Goal: Task Accomplishment & Management: Manage account settings

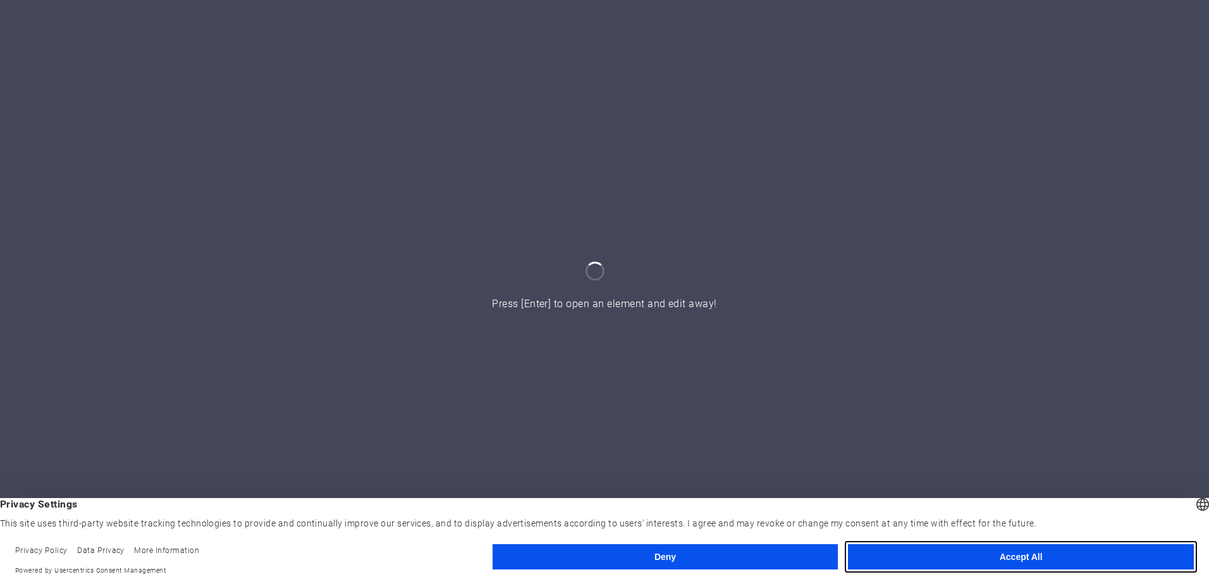
click at [1031, 556] on button "Accept All" at bounding box center [1021, 556] width 346 height 25
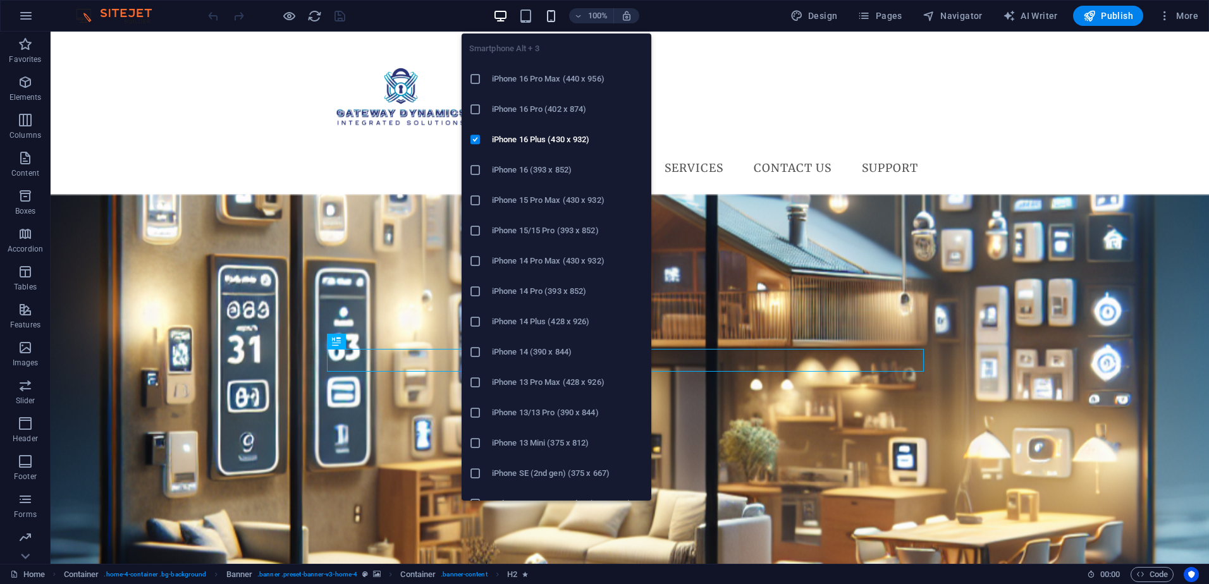
click at [553, 11] on icon "button" at bounding box center [551, 16] width 15 height 15
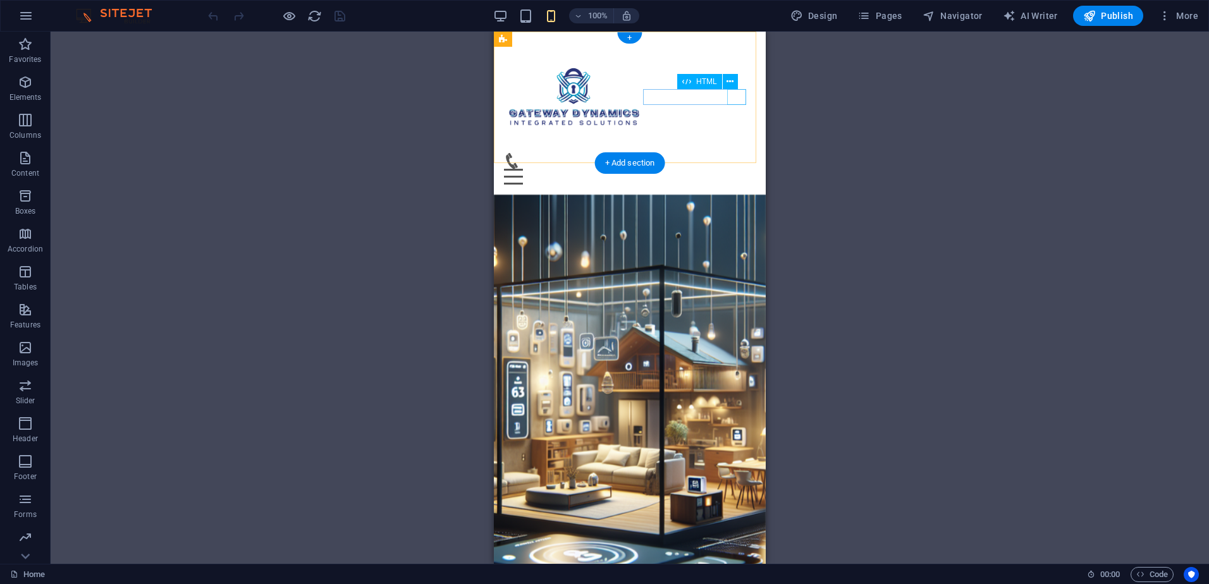
click at [738, 169] on div "Menu" at bounding box center [630, 177] width 252 height 16
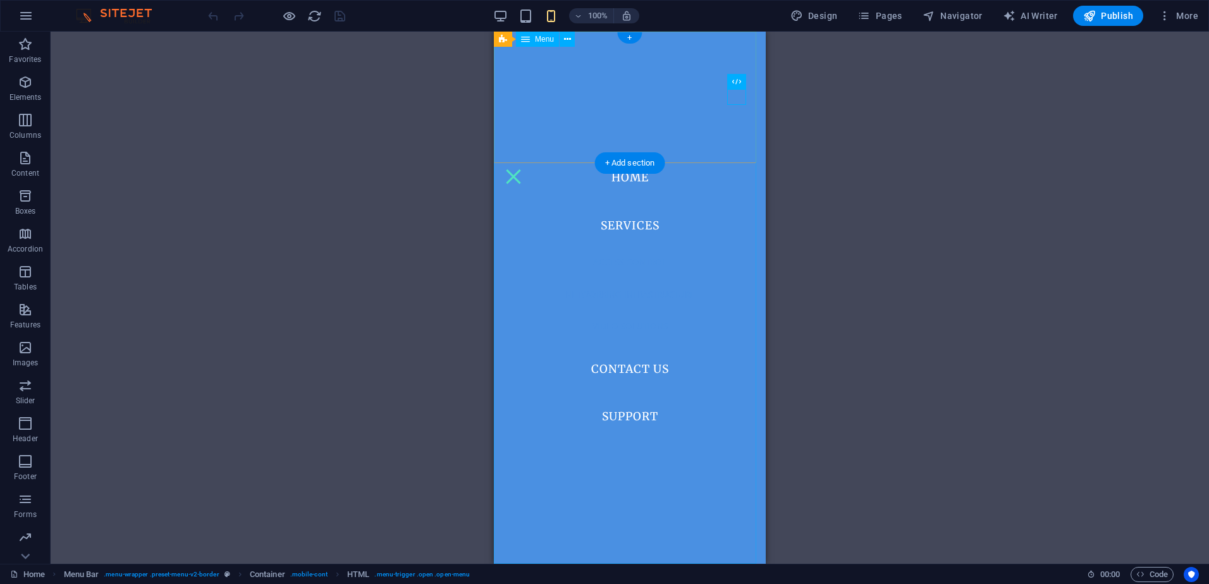
click at [635, 284] on nav "Home Services Access Control Networking Infrastructure Video Solutions Contact …" at bounding box center [630, 298] width 272 height 532
click at [635, 221] on nav "Home Services Access Control Networking Infrastructure Video Solutions Contact …" at bounding box center [630, 298] width 272 height 532
select select
select select "2"
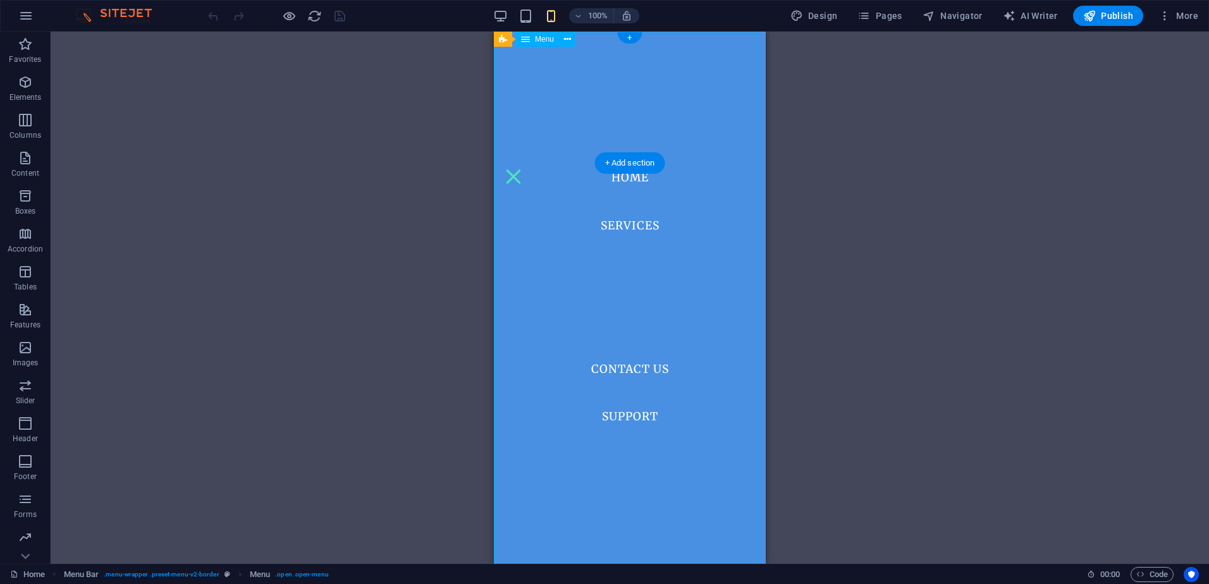
select select
select select "3"
select select
select select "author"
select select "4"
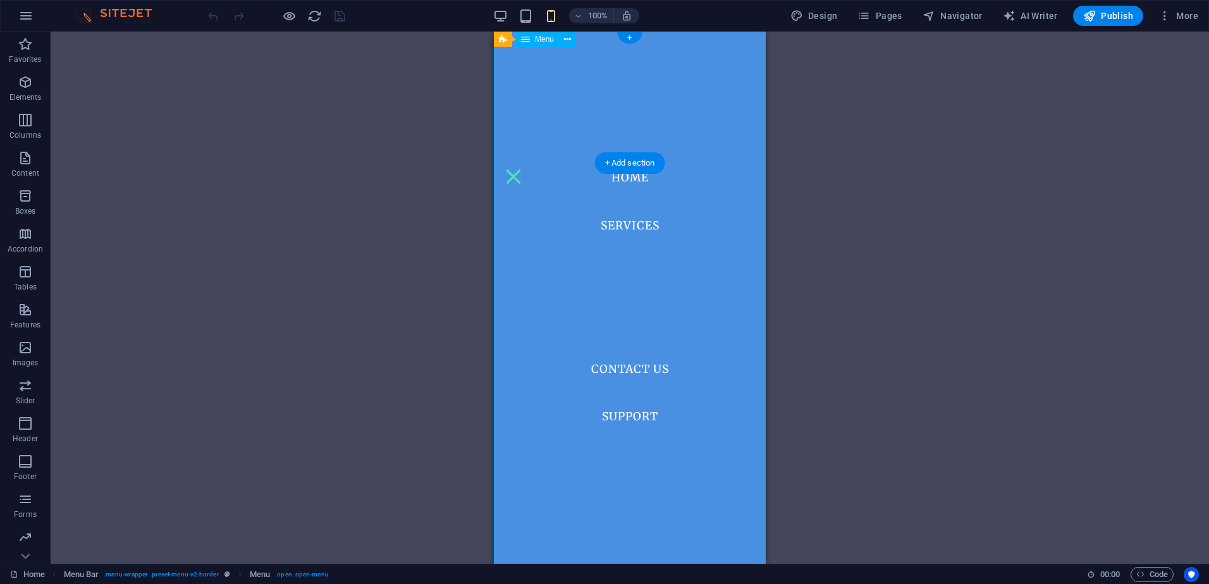
select select
select select "author"
select select "5"
select select
select select "author"
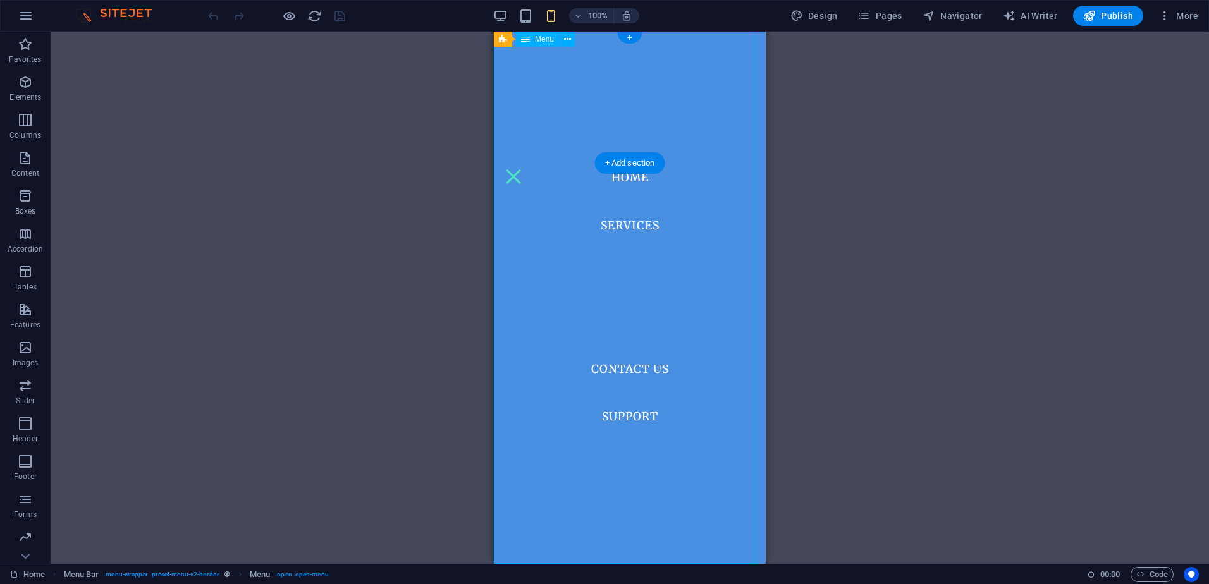
select select "8"
select select
select select "9"
select select
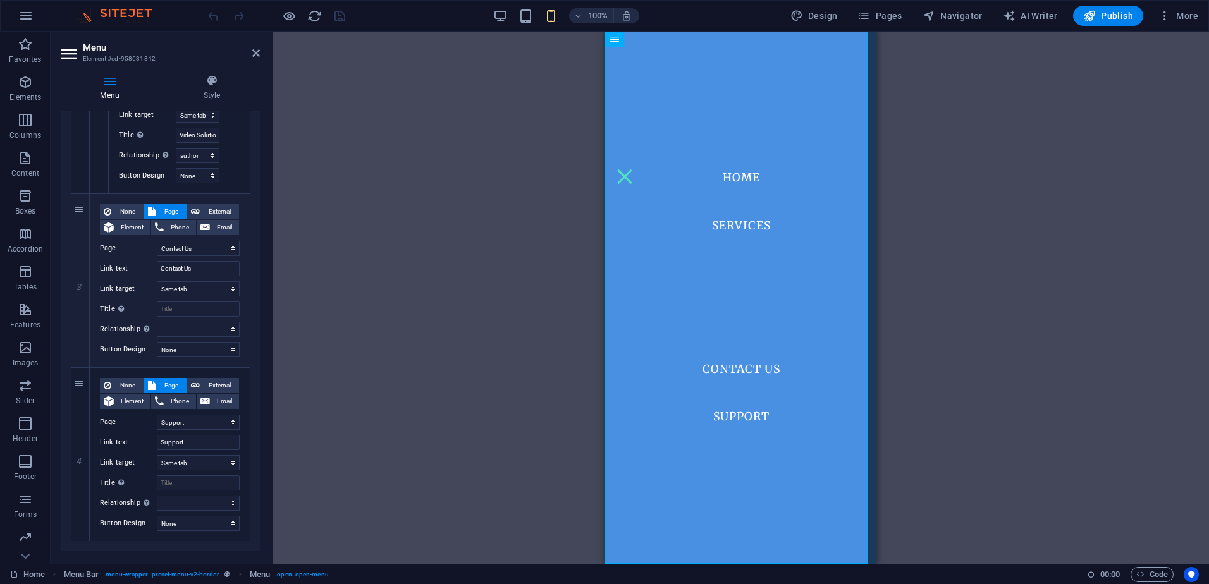
scroll to position [973, 0]
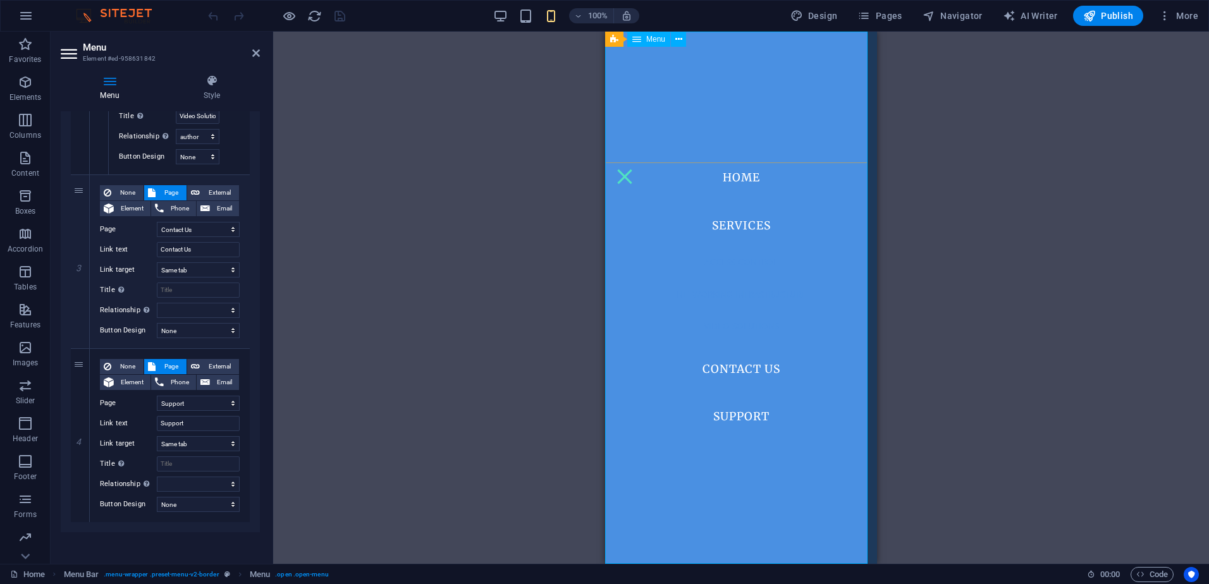
click at [749, 384] on nav "Home Services Access Control Networking Infrastructure Video Solutions Contact …" at bounding box center [741, 298] width 272 height 532
click at [220, 81] on icon at bounding box center [212, 81] width 96 height 13
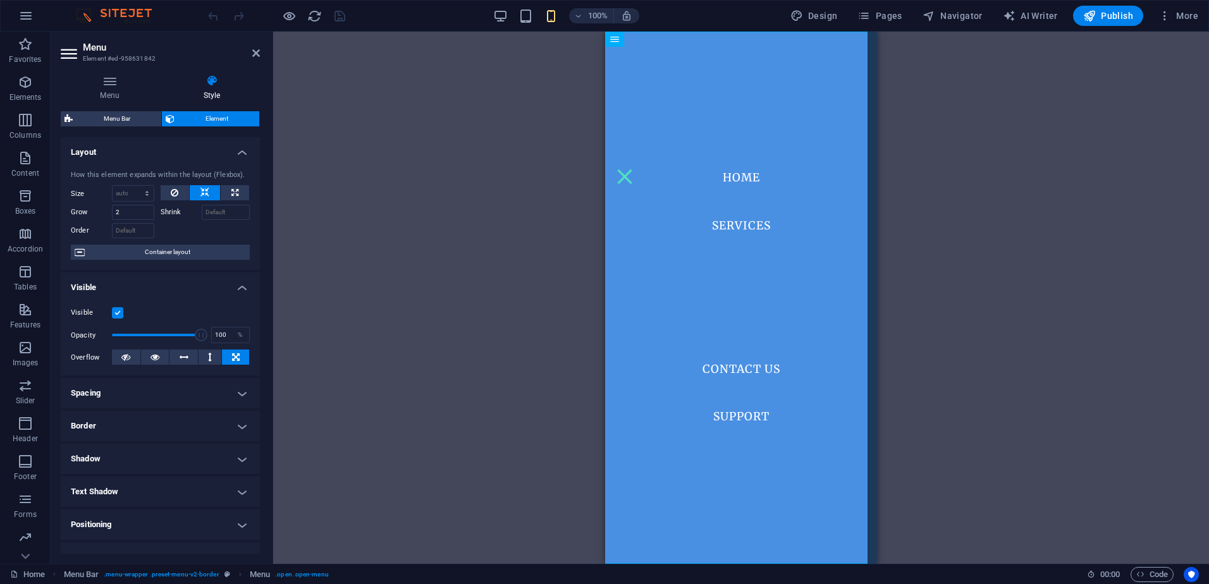
click at [161, 403] on h4 "Spacing" at bounding box center [160, 393] width 199 height 30
click at [257, 56] on icon at bounding box center [256, 53] width 8 height 10
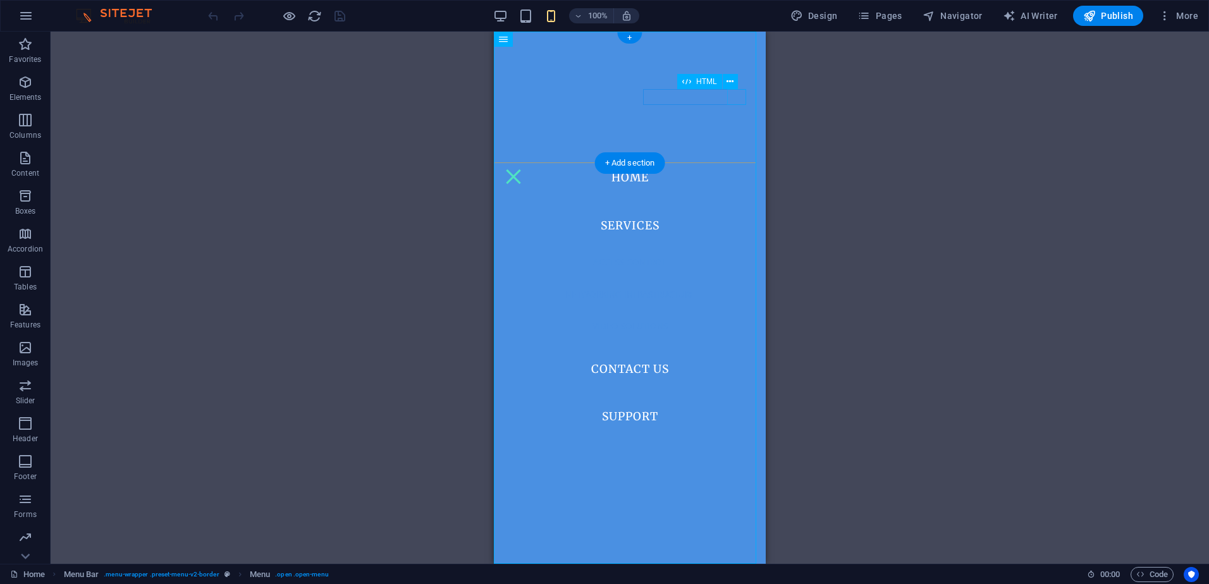
click at [523, 169] on div "Menu" at bounding box center [513, 177] width 19 height 16
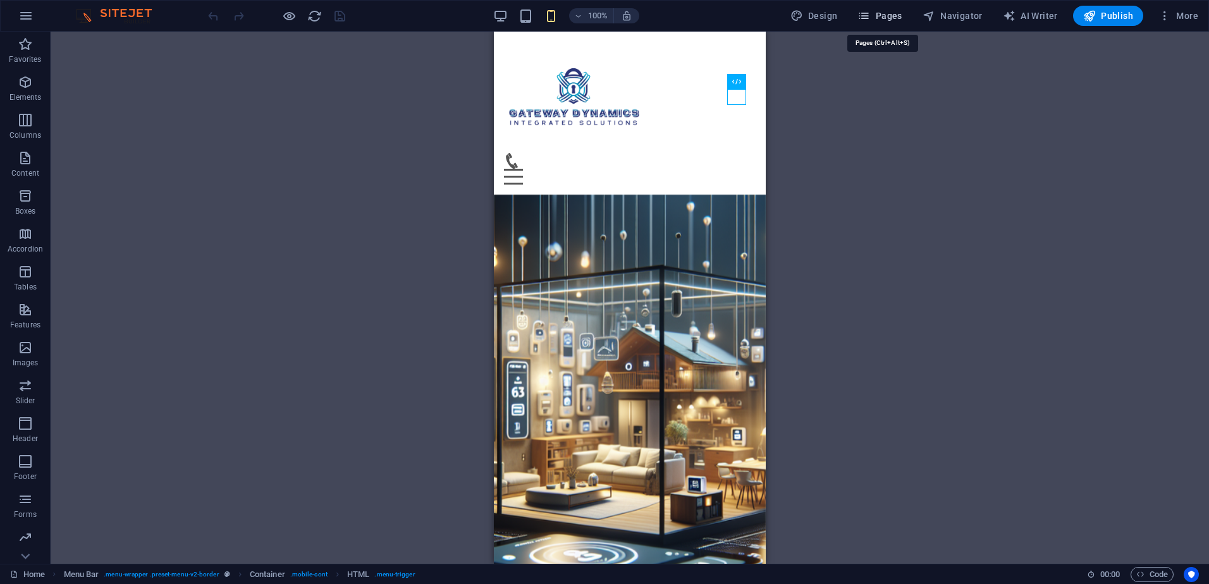
click at [888, 20] on span "Pages" at bounding box center [879, 15] width 44 height 13
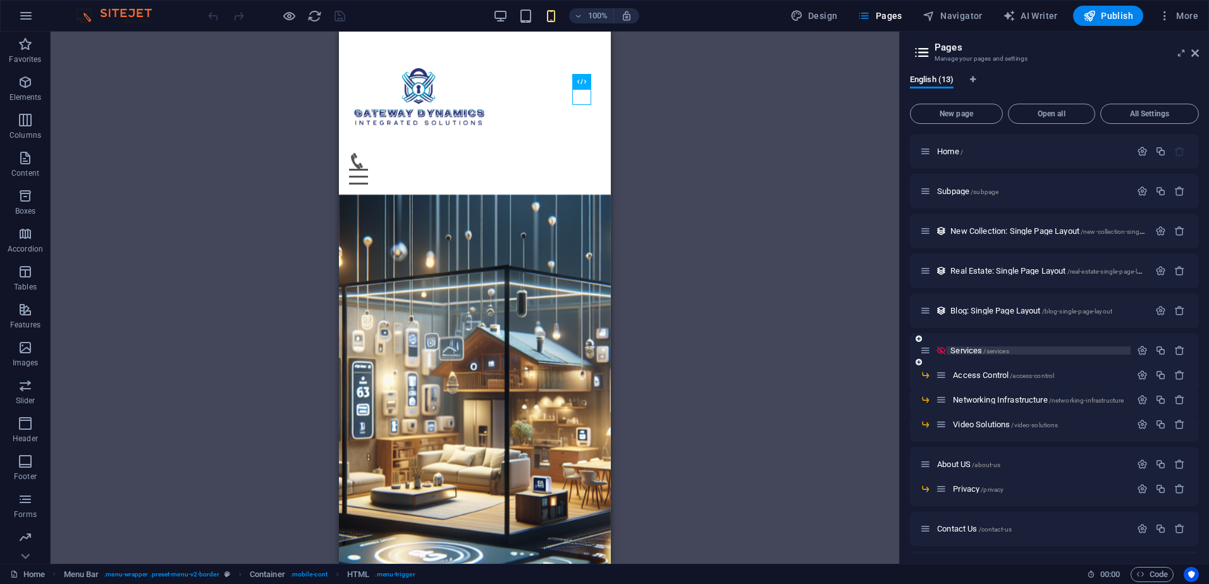
click at [968, 349] on span "Services /services" at bounding box center [979, 350] width 58 height 9
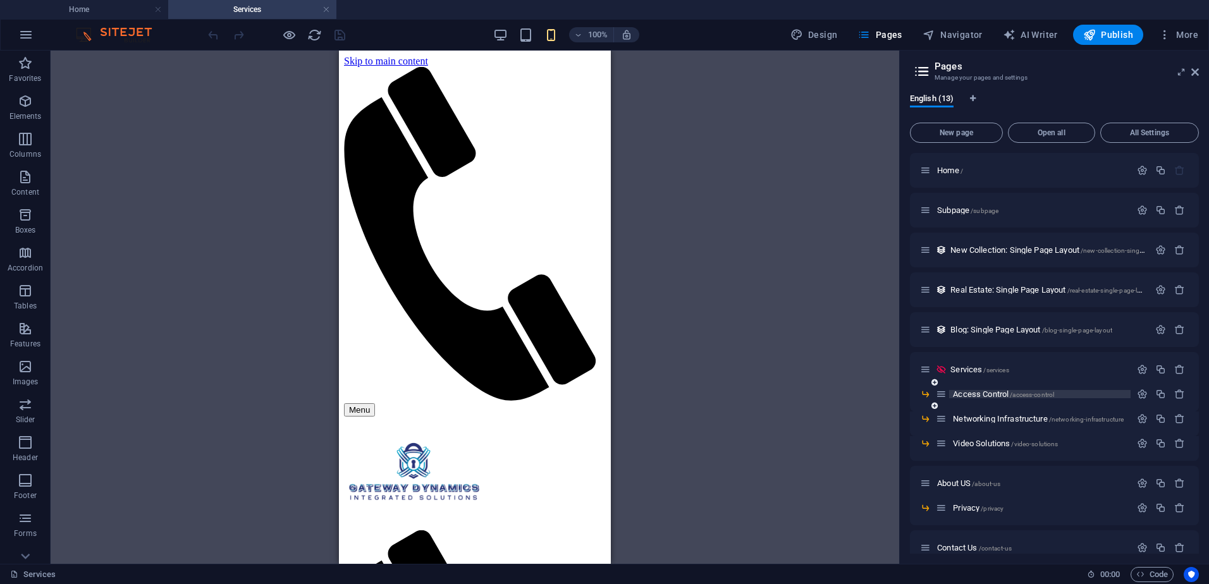
scroll to position [0, 0]
click at [375, 72] on div "Menu" at bounding box center [475, 242] width 262 height 350
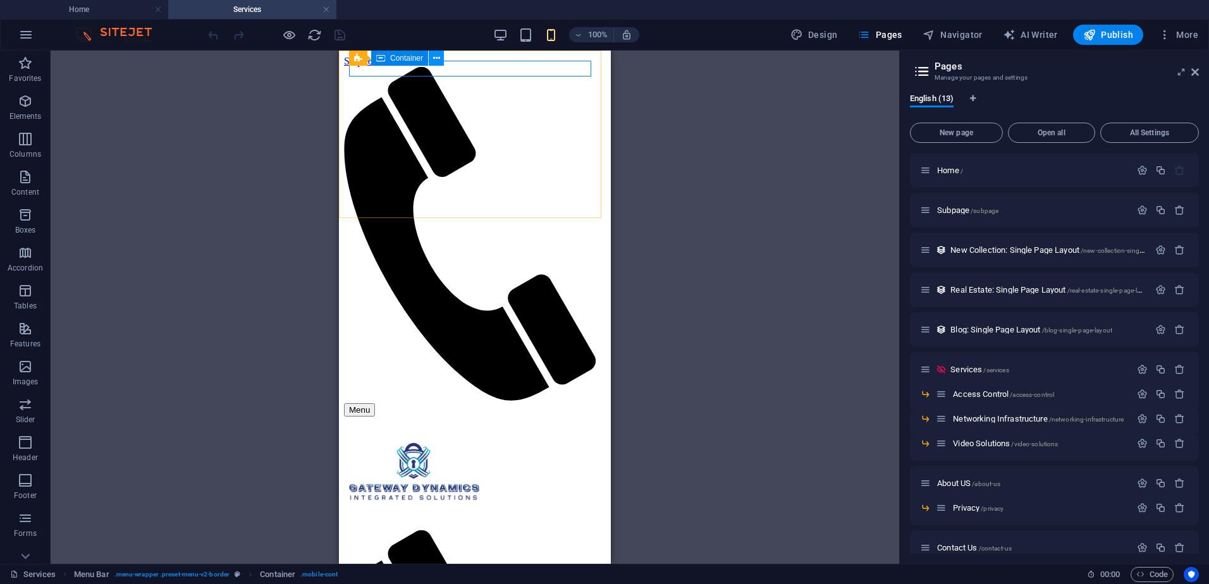
click at [439, 59] on icon at bounding box center [436, 58] width 7 height 13
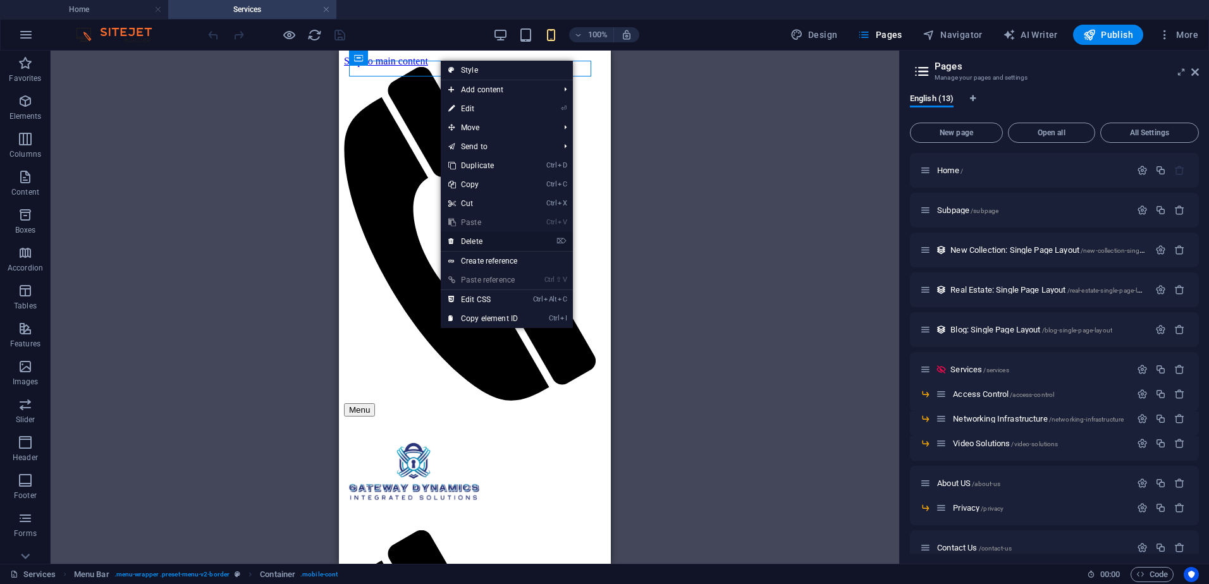
click at [479, 241] on link "⌦ Delete" at bounding box center [483, 241] width 85 height 19
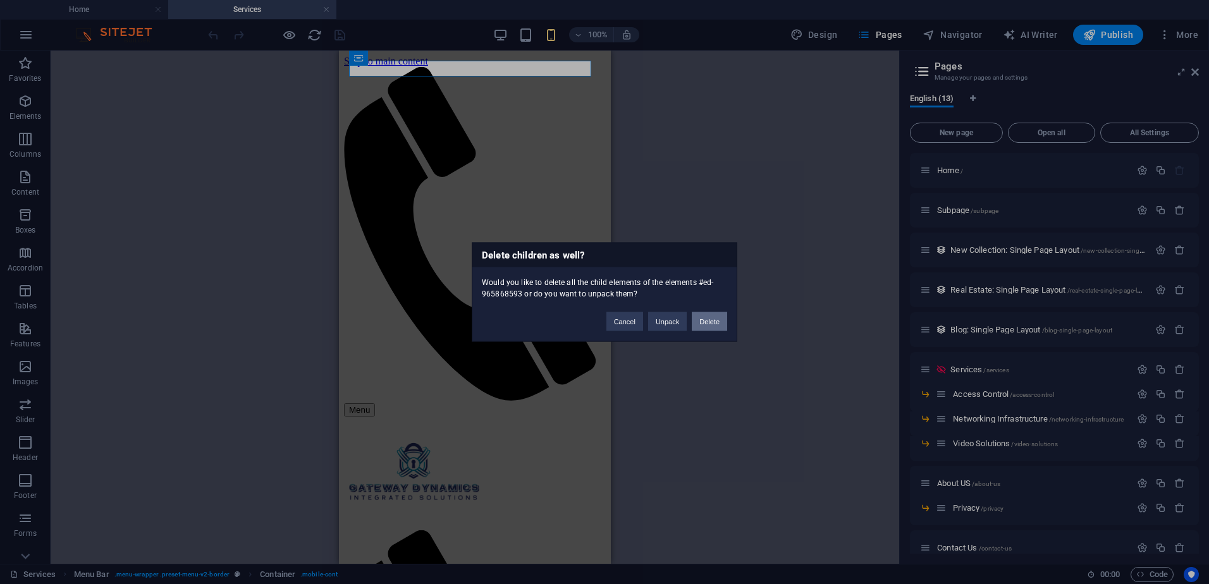
click at [719, 324] on button "Delete" at bounding box center [709, 321] width 35 height 19
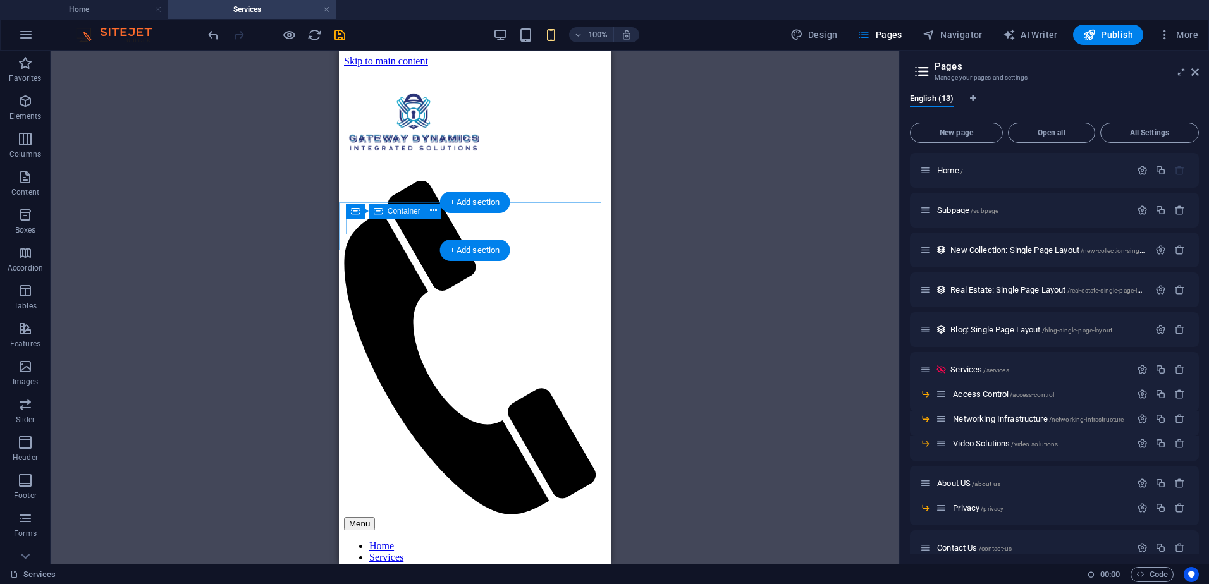
click at [451, 203] on div "+ Add section" at bounding box center [475, 202] width 70 height 21
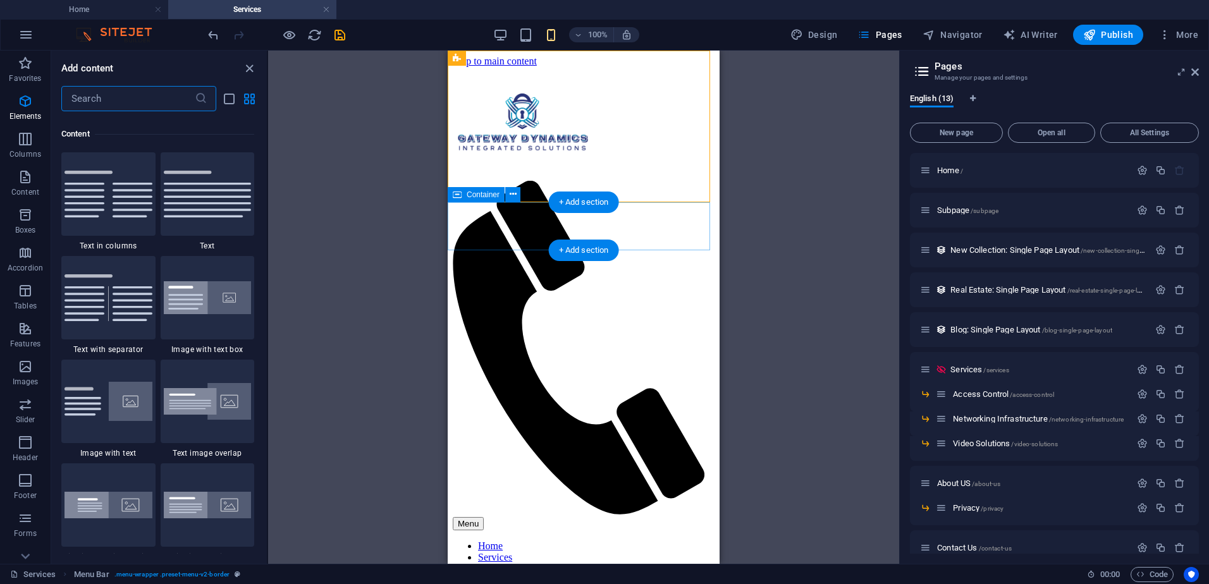
scroll to position [2213, 0]
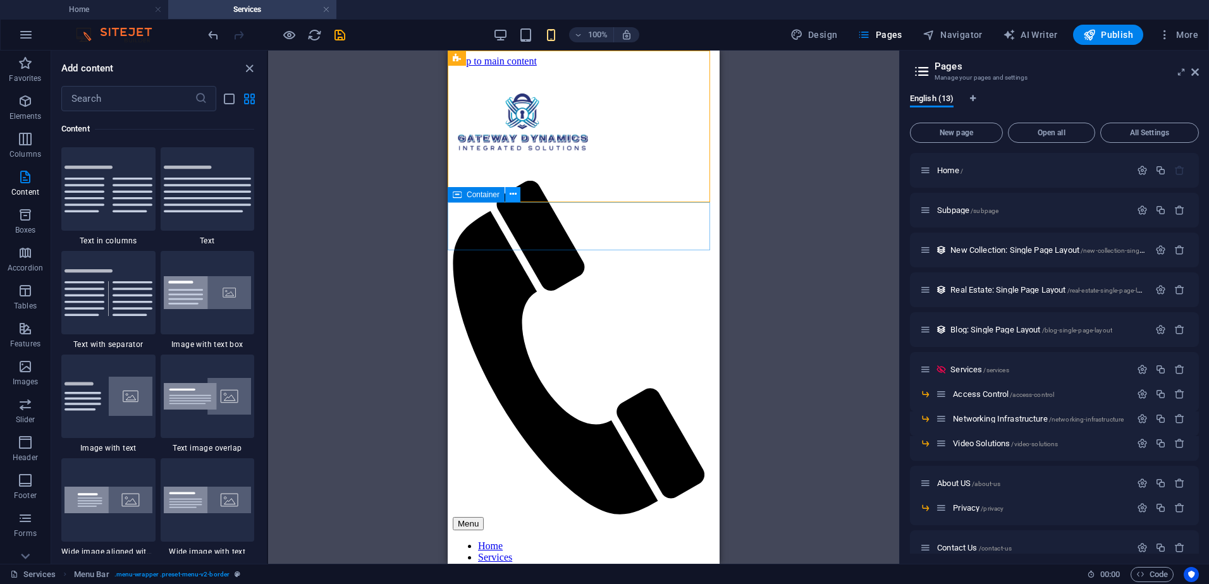
click at [518, 191] on button at bounding box center [512, 194] width 15 height 15
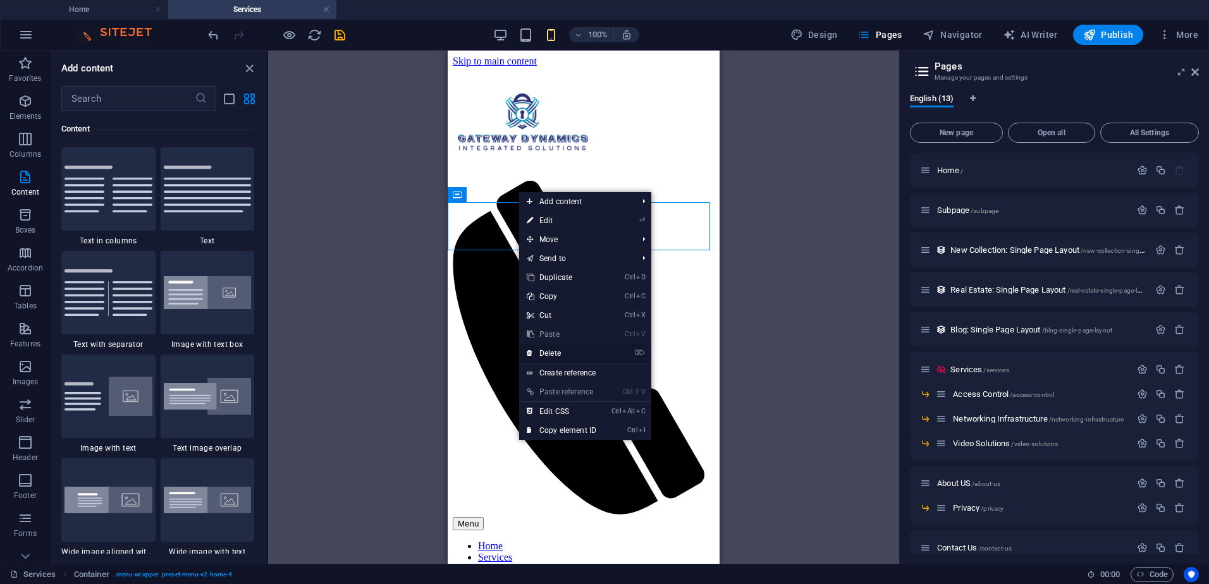
click at [559, 352] on link "⌦ Delete" at bounding box center [561, 353] width 85 height 19
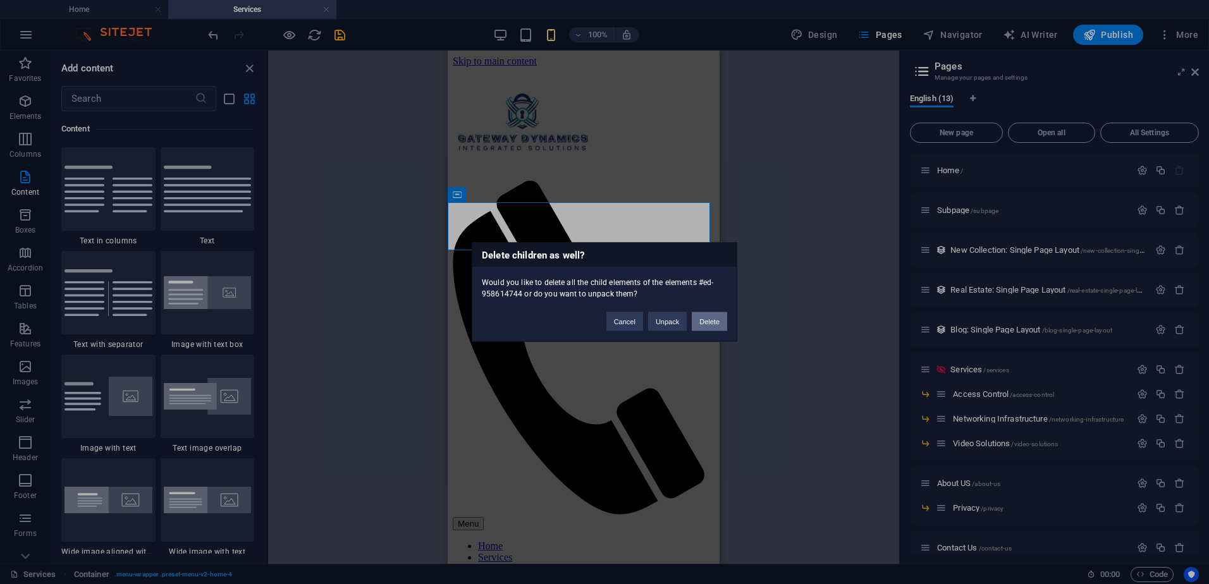
click at [712, 322] on button "Delete" at bounding box center [709, 321] width 35 height 19
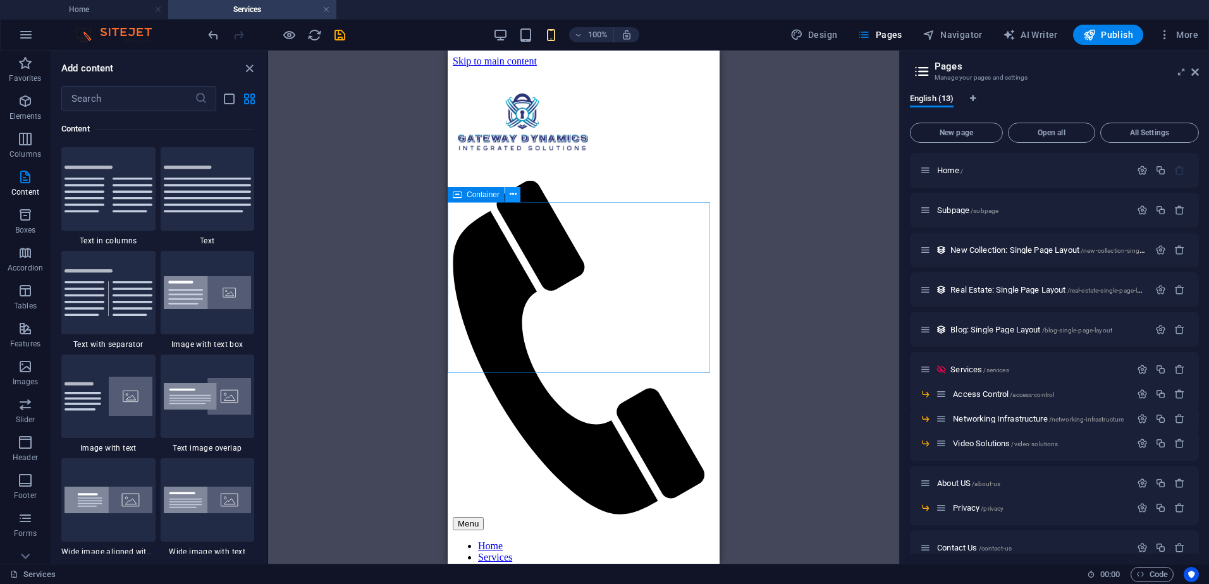
click at [513, 193] on icon at bounding box center [513, 194] width 7 height 13
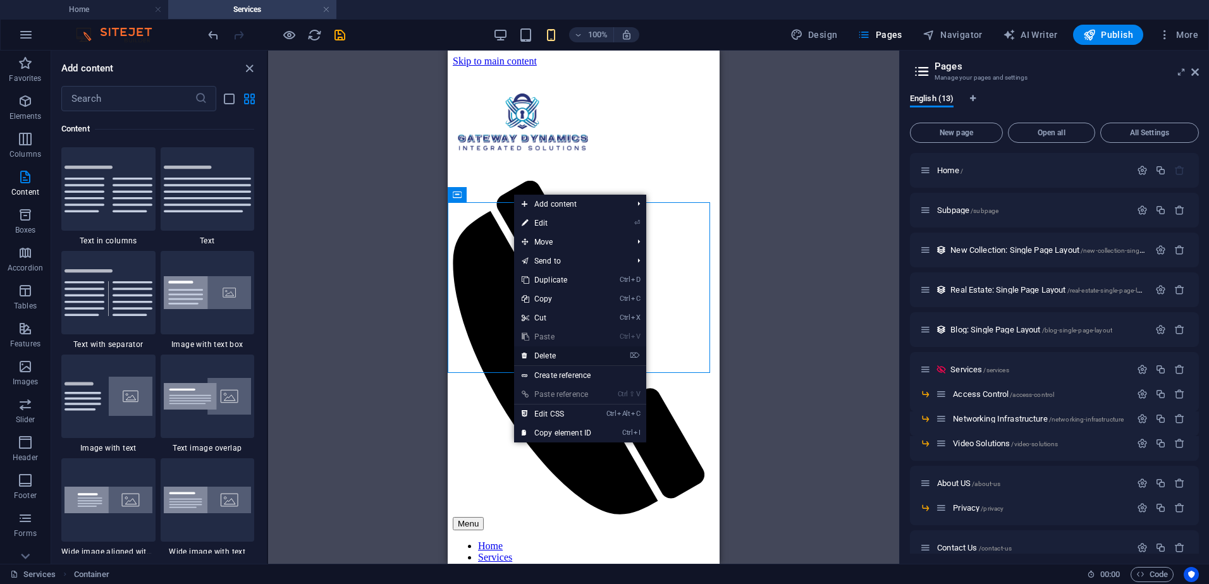
click at [553, 360] on link "⌦ Delete" at bounding box center [556, 356] width 85 height 19
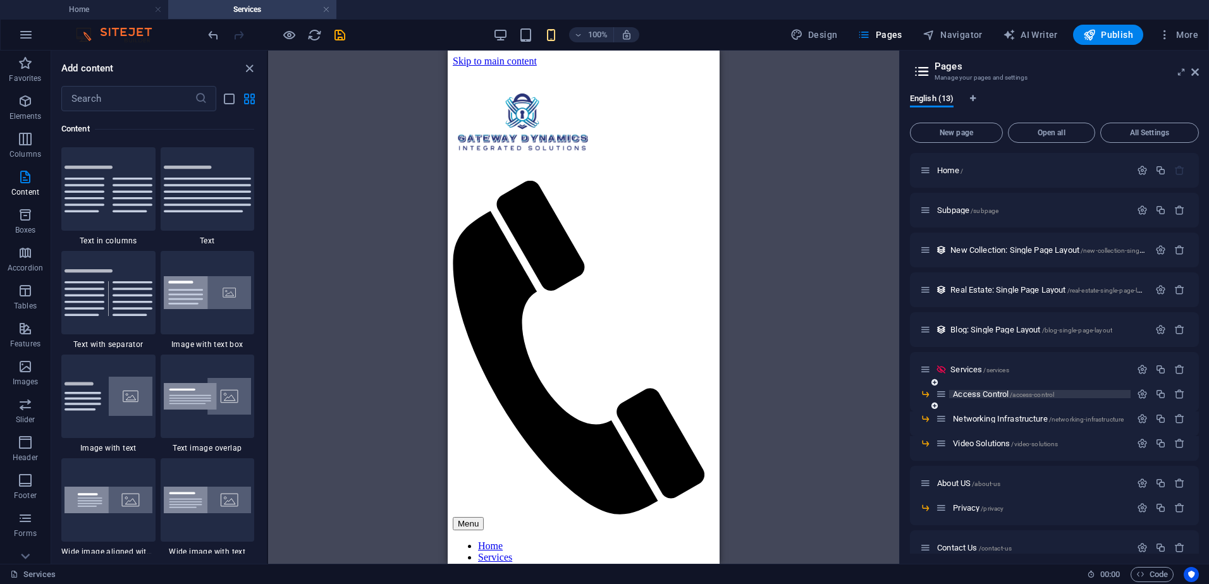
click at [1005, 391] on span "Access Control /access-control" at bounding box center [1003, 394] width 101 height 9
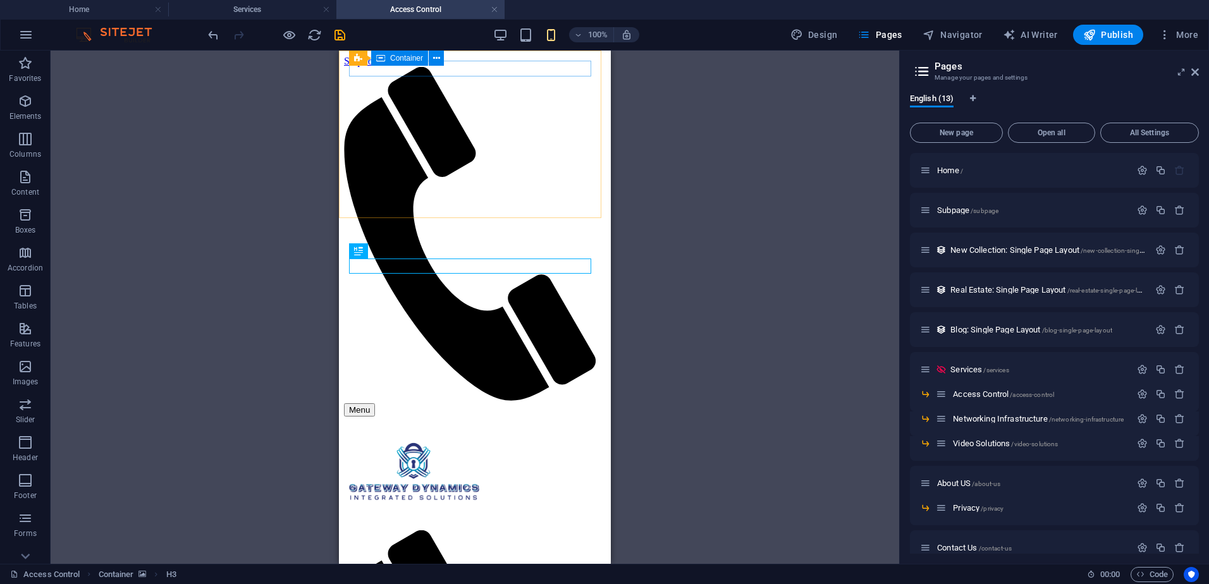
scroll to position [0, 0]
click at [439, 58] on icon at bounding box center [436, 58] width 7 height 13
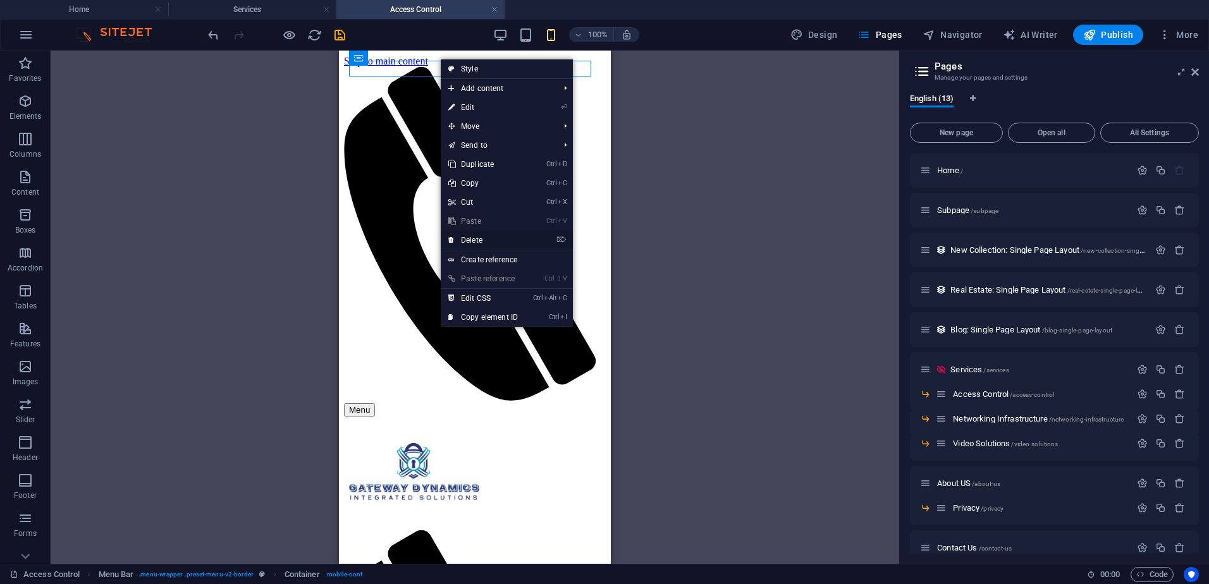
click at [479, 238] on link "⌦ Delete" at bounding box center [483, 240] width 85 height 19
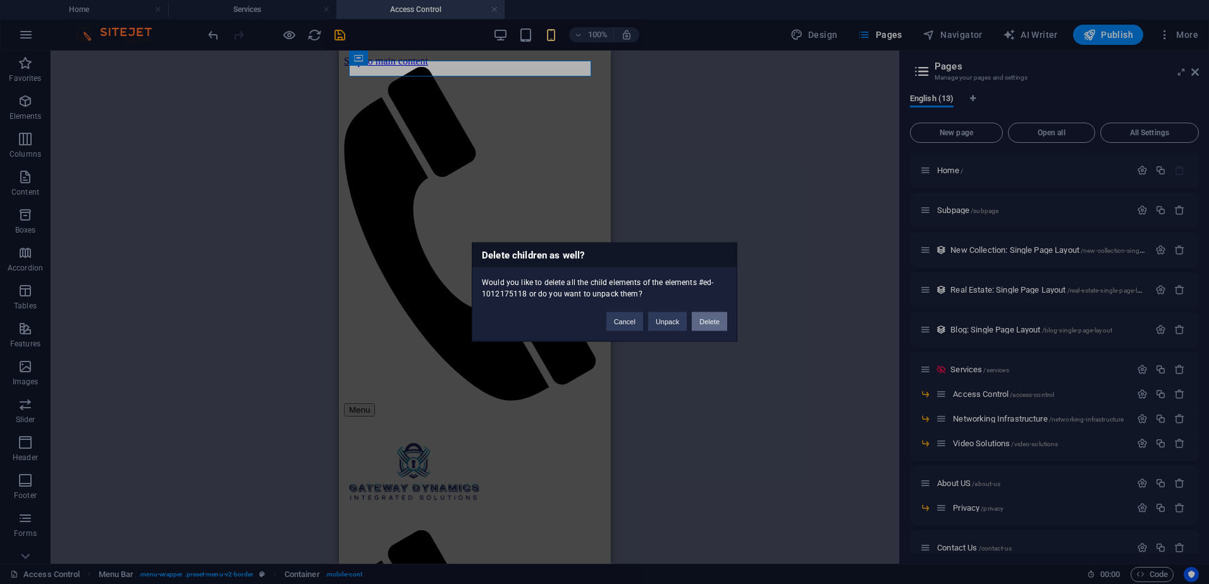
click at [713, 319] on button "Delete" at bounding box center [709, 321] width 35 height 19
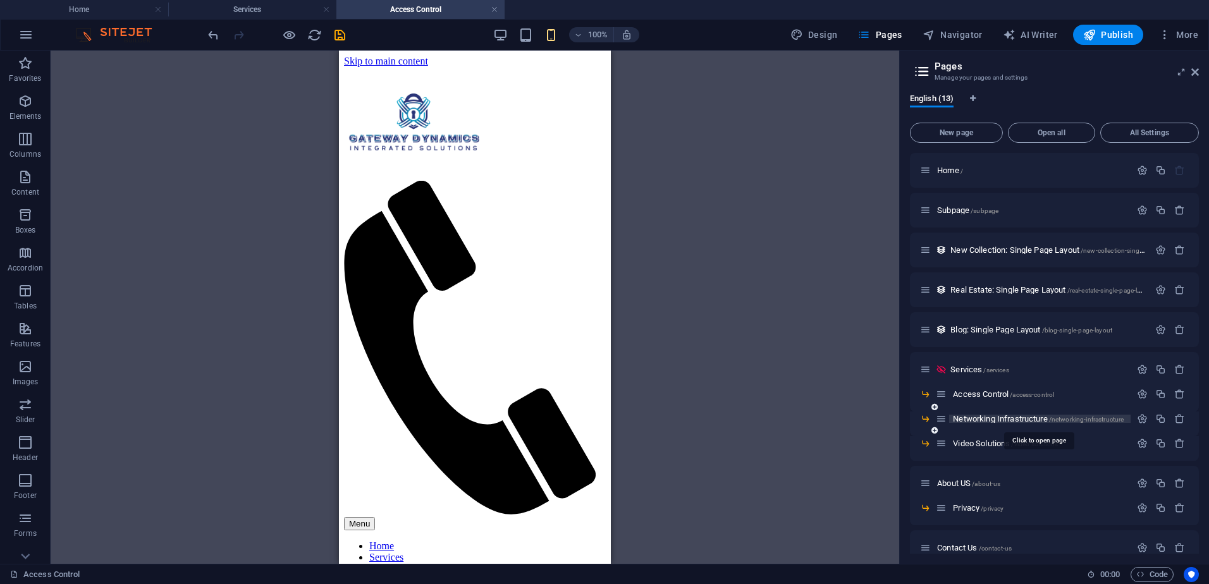
click at [983, 416] on span "Networking Infrastructure /networking-infrastructure" at bounding box center [1038, 418] width 171 height 9
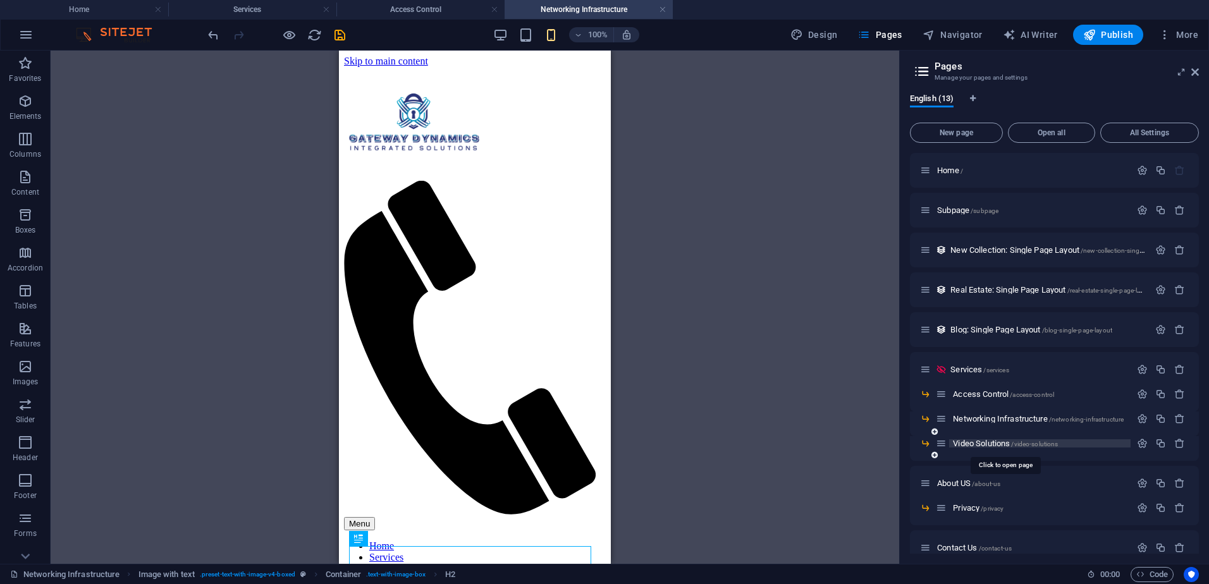
click at [978, 445] on span "Video Solutions /video-solutions" at bounding box center [1005, 443] width 105 height 9
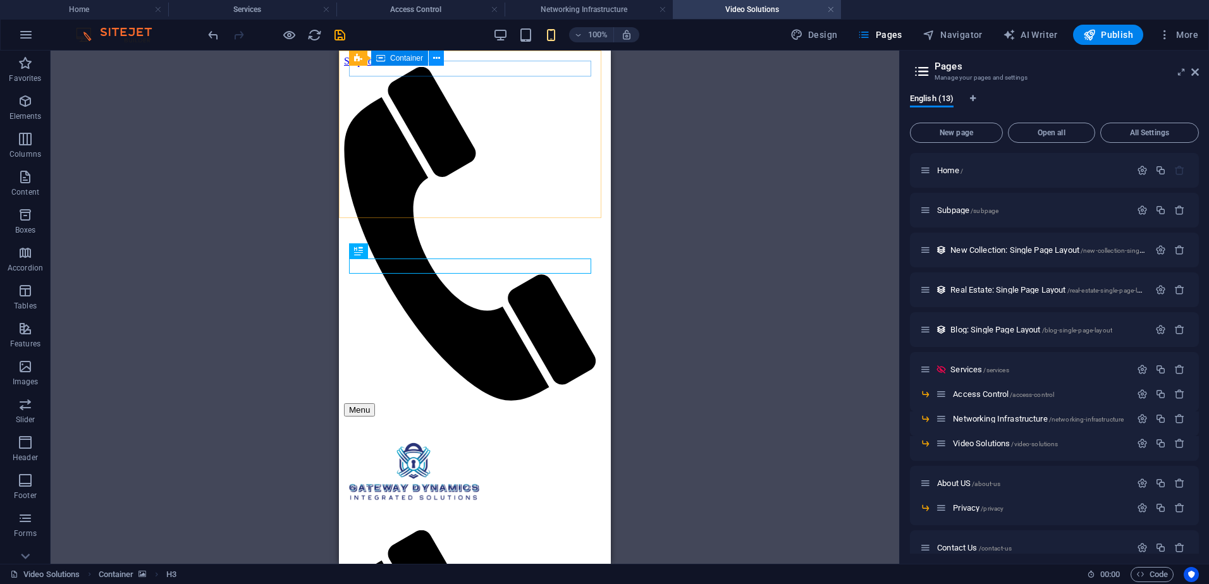
click at [436, 60] on icon at bounding box center [436, 58] width 7 height 13
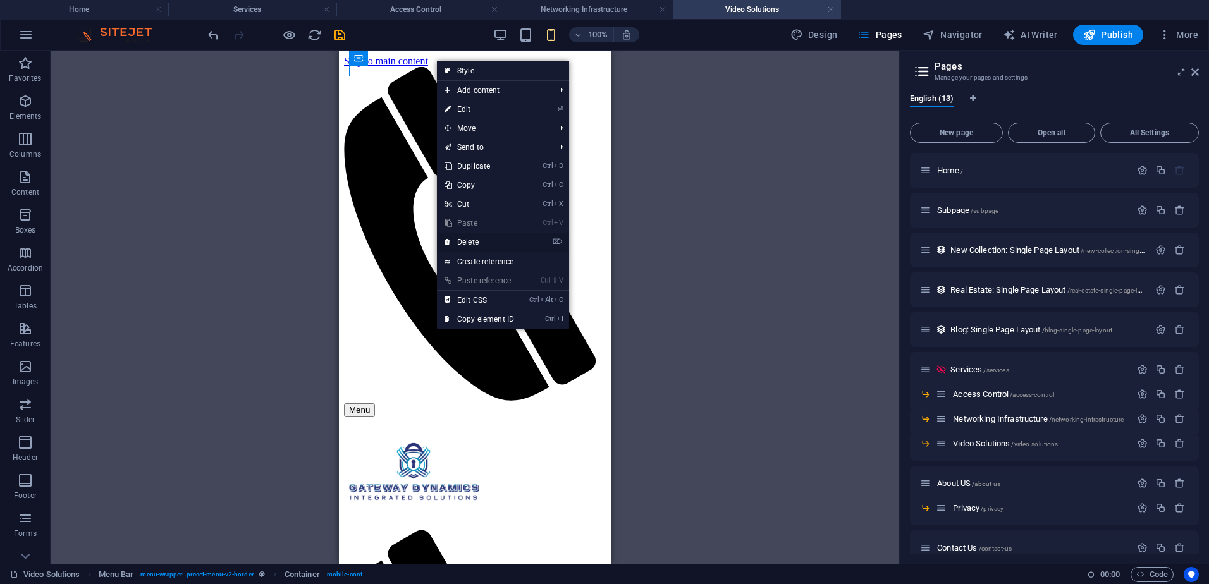
click at [493, 240] on link "⌦ Delete" at bounding box center [479, 242] width 85 height 19
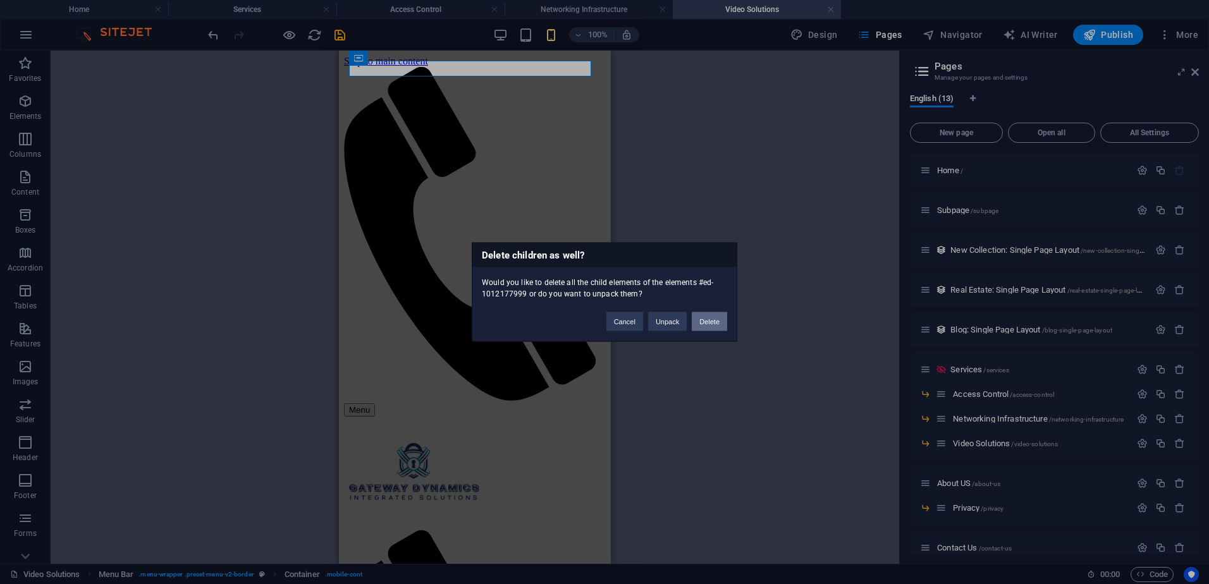
click at [708, 321] on button "Delete" at bounding box center [709, 321] width 35 height 19
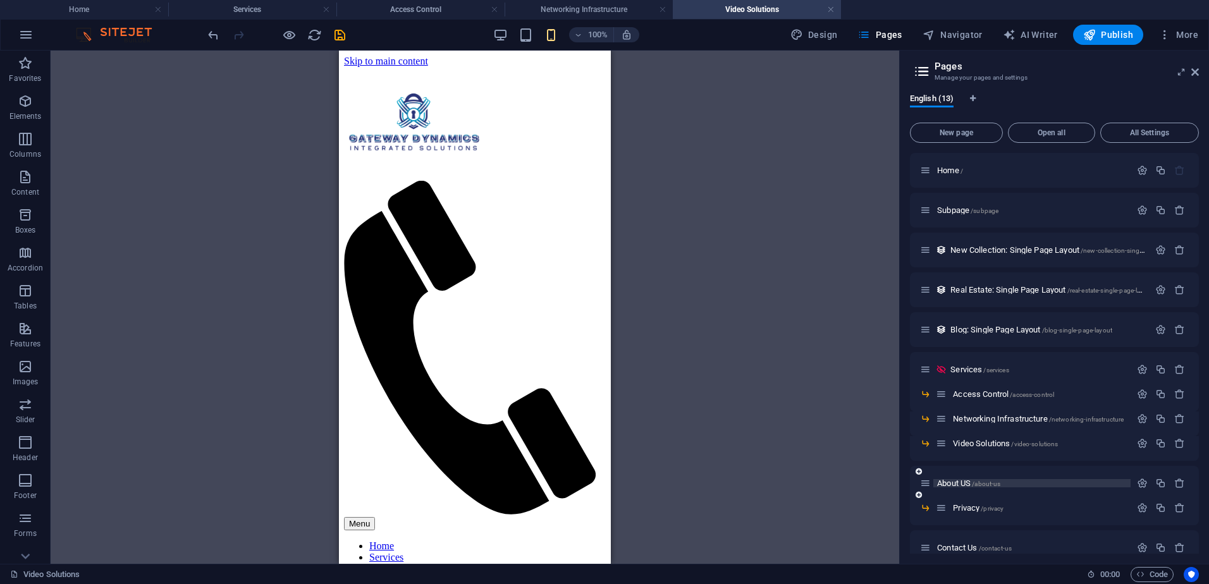
click at [974, 485] on span "/about-us" at bounding box center [986, 484] width 28 height 7
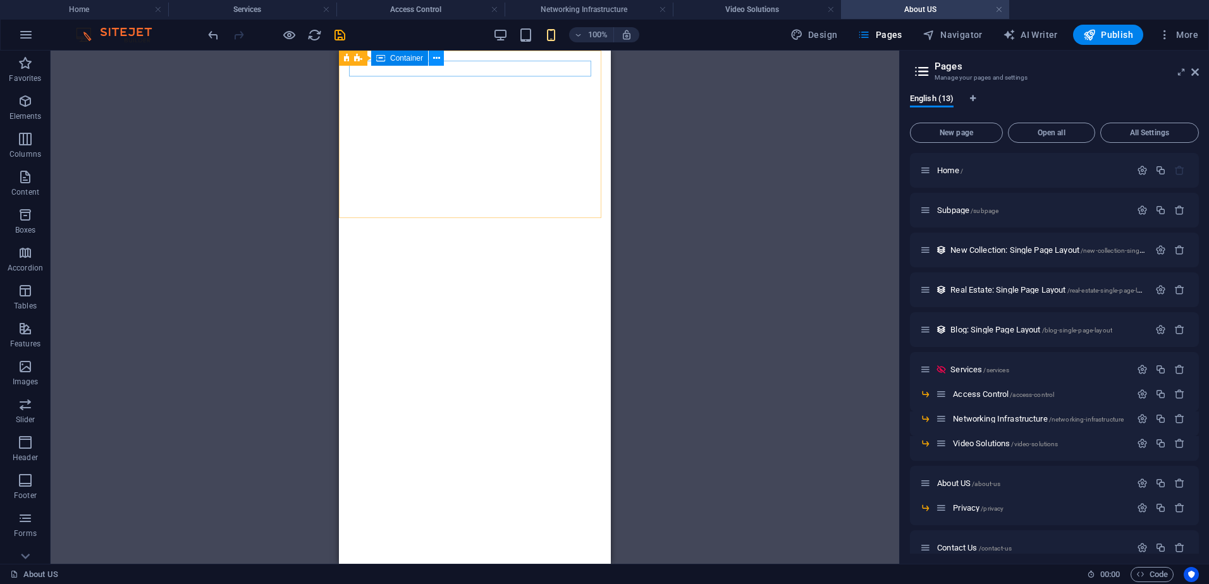
click at [437, 58] on icon at bounding box center [436, 58] width 7 height 13
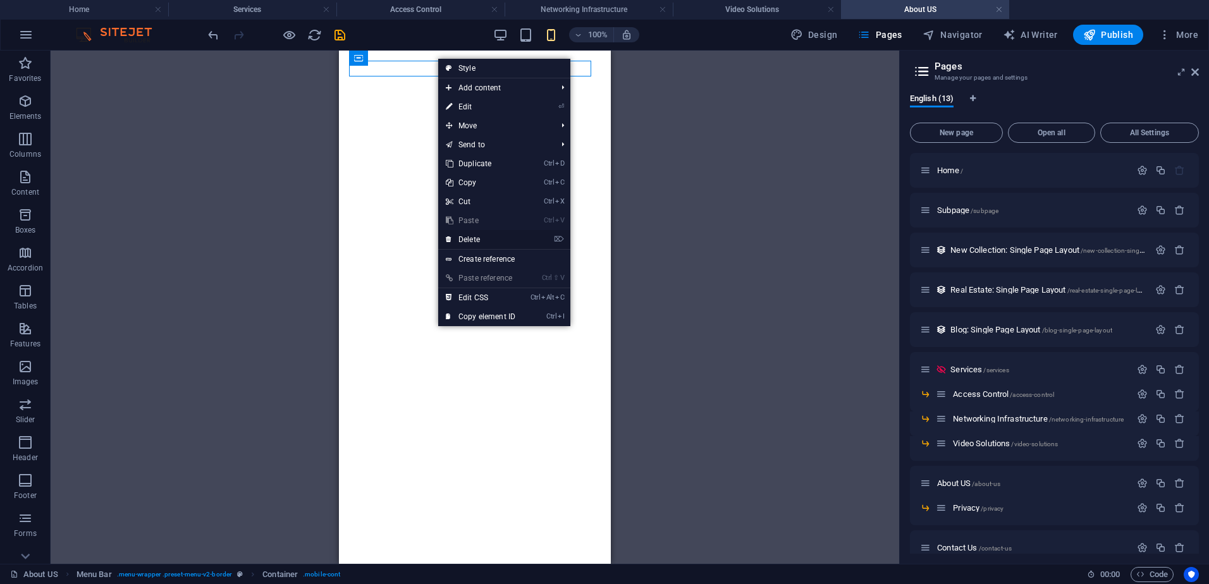
click at [490, 238] on link "⌦ Delete" at bounding box center [480, 239] width 85 height 19
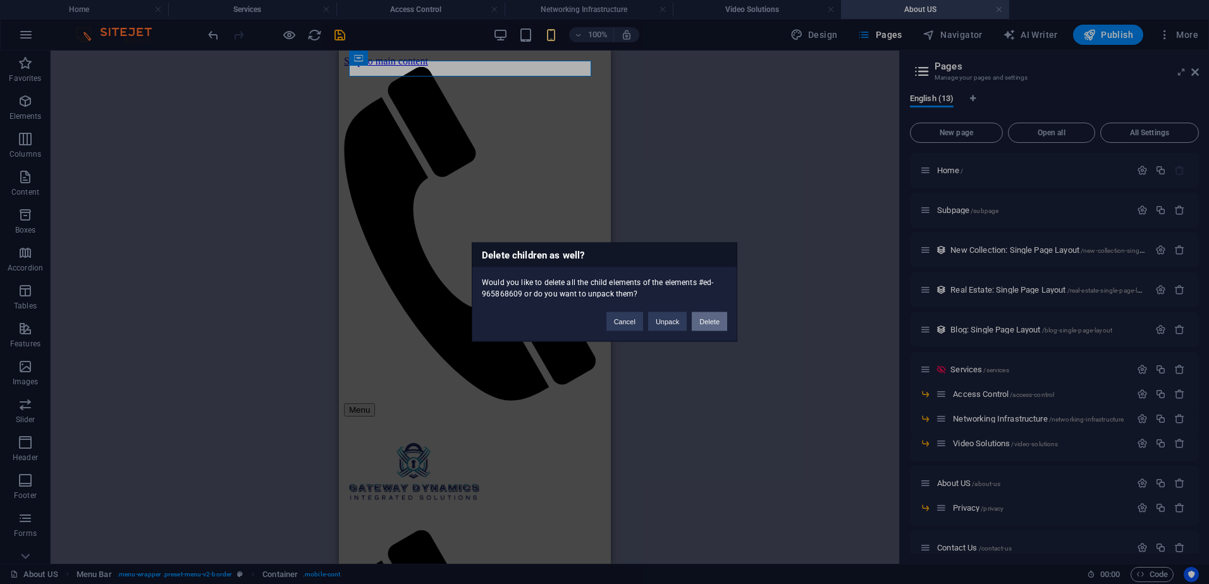
click at [714, 323] on button "Delete" at bounding box center [709, 321] width 35 height 19
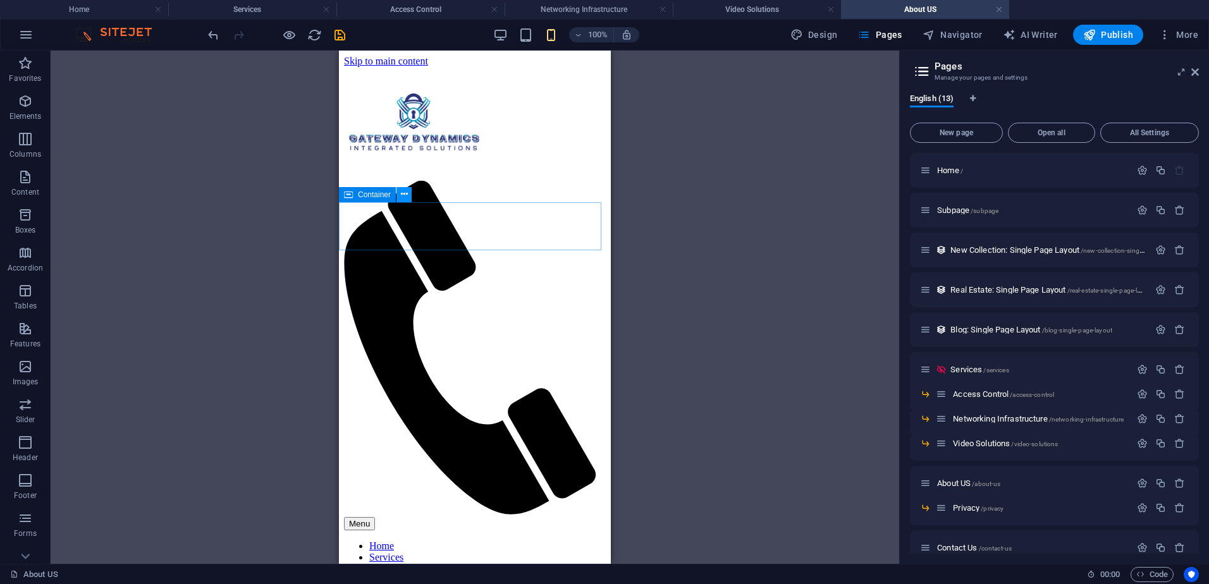
click at [403, 197] on icon at bounding box center [404, 194] width 7 height 13
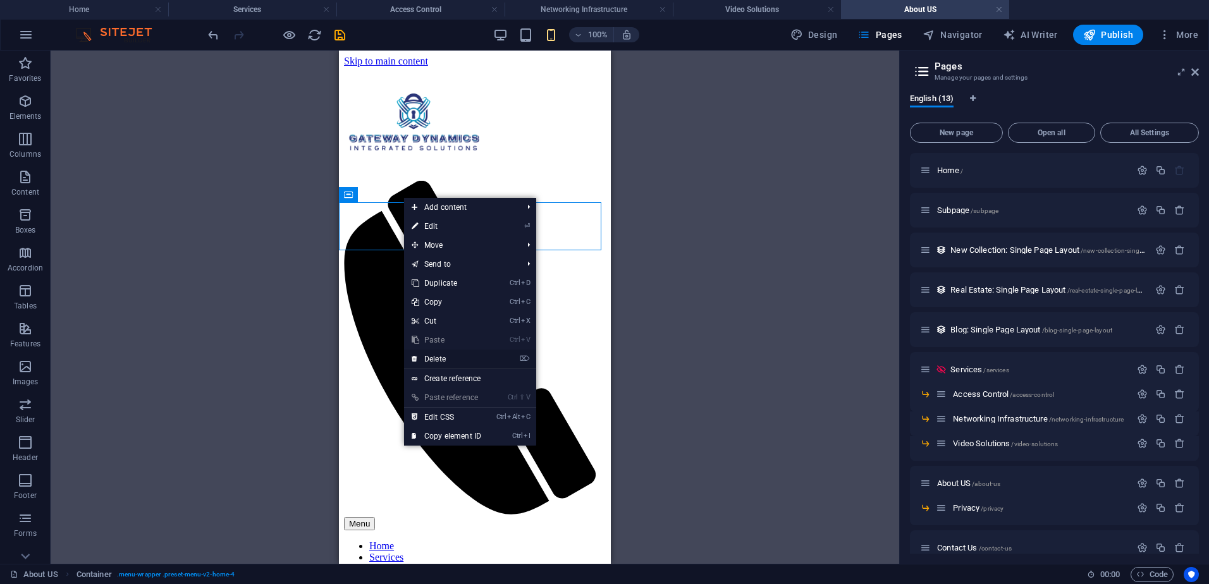
click at [448, 358] on link "⌦ Delete" at bounding box center [446, 359] width 85 height 19
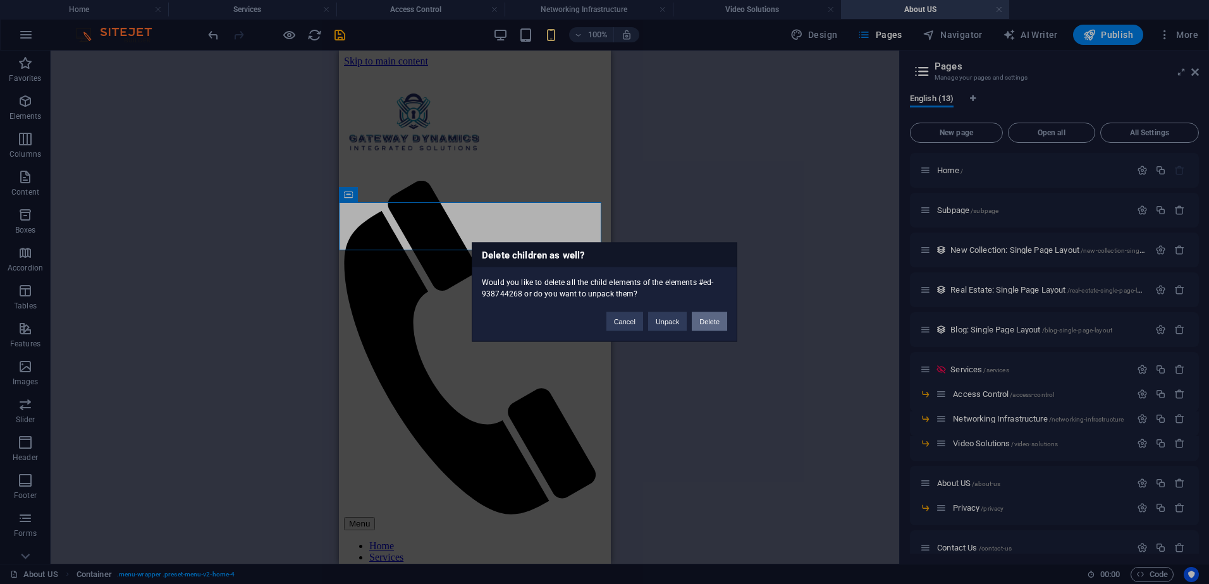
click at [718, 315] on button "Delete" at bounding box center [709, 321] width 35 height 19
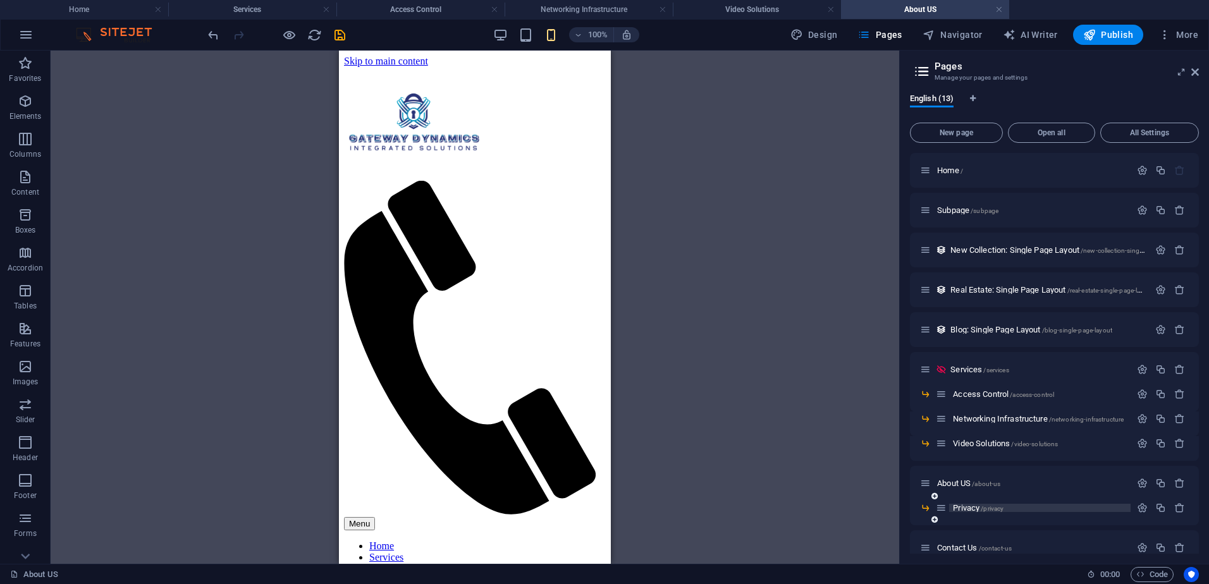
click at [998, 507] on span "/privacy" at bounding box center [992, 508] width 23 height 7
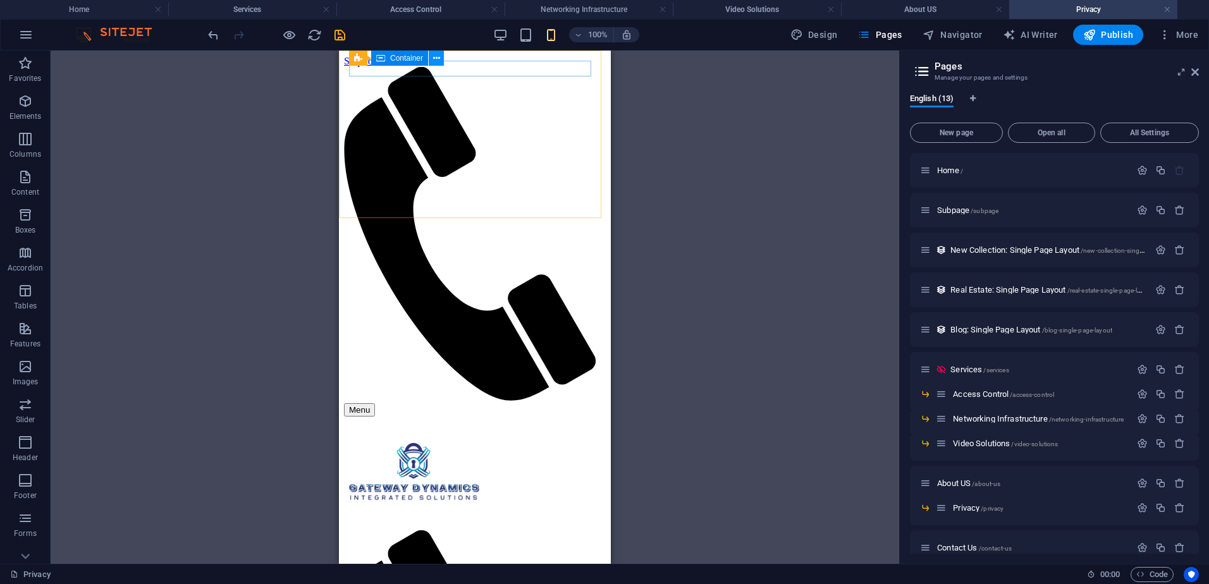
click at [438, 58] on icon at bounding box center [436, 58] width 7 height 13
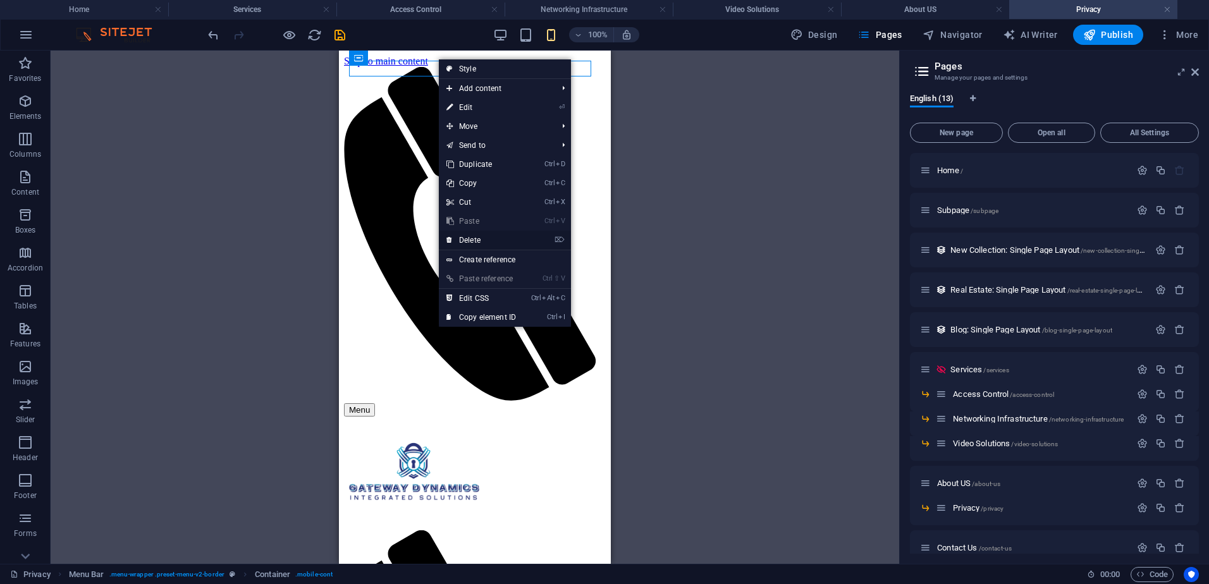
click at [489, 235] on link "⌦ Delete" at bounding box center [481, 240] width 85 height 19
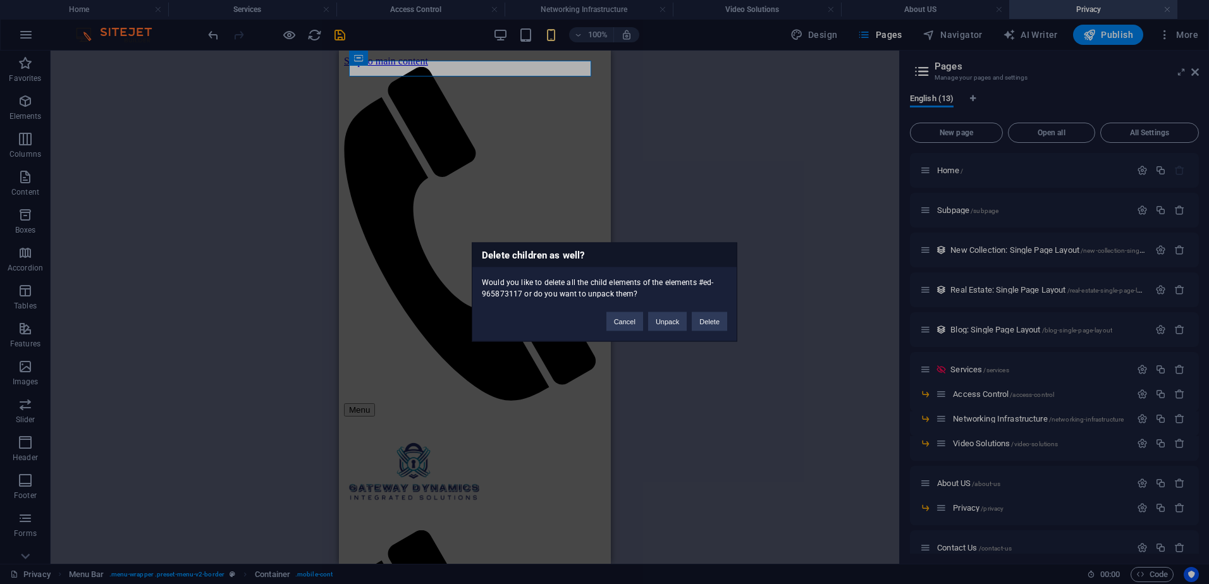
click at [722, 315] on button "Delete" at bounding box center [709, 321] width 35 height 19
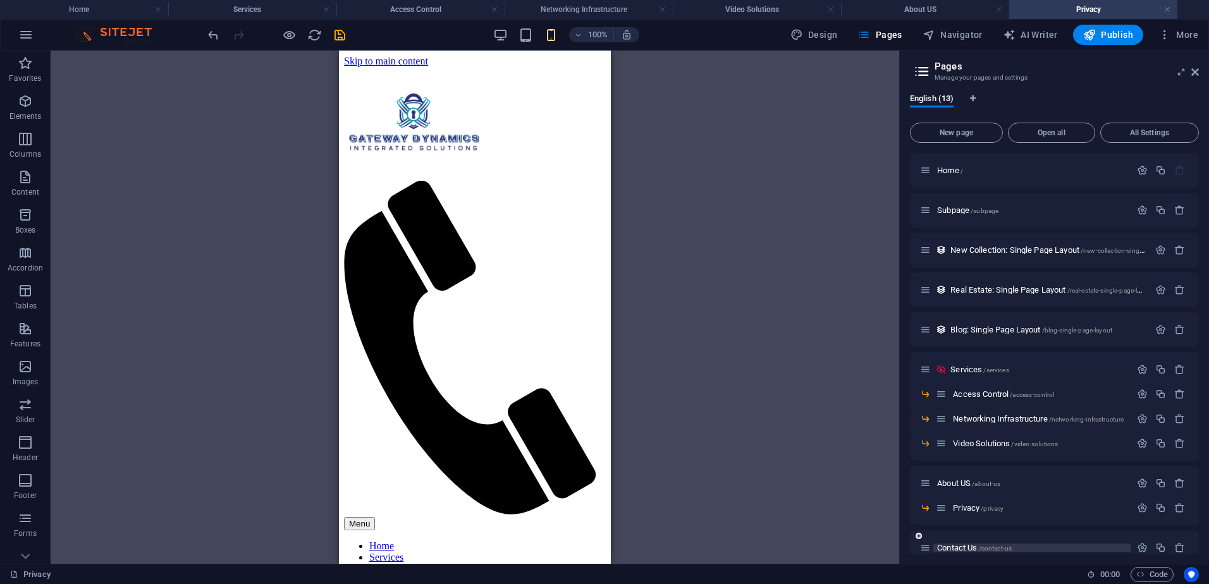
click at [979, 550] on span "Contact Us /contact-us" at bounding box center [974, 547] width 75 height 9
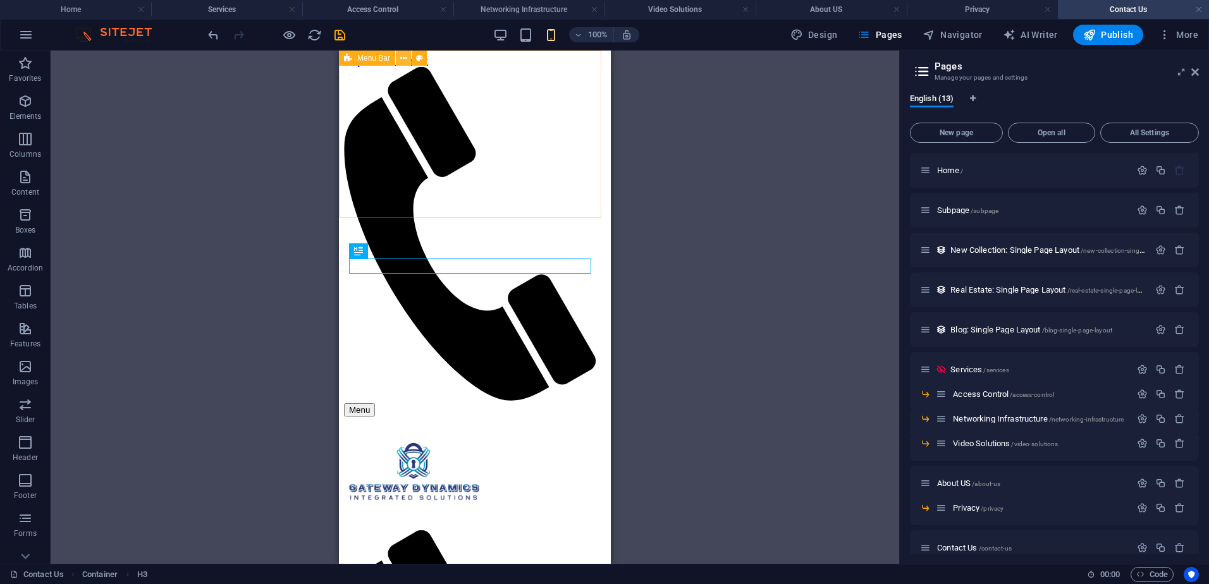
click at [401, 58] on icon at bounding box center [403, 58] width 7 height 13
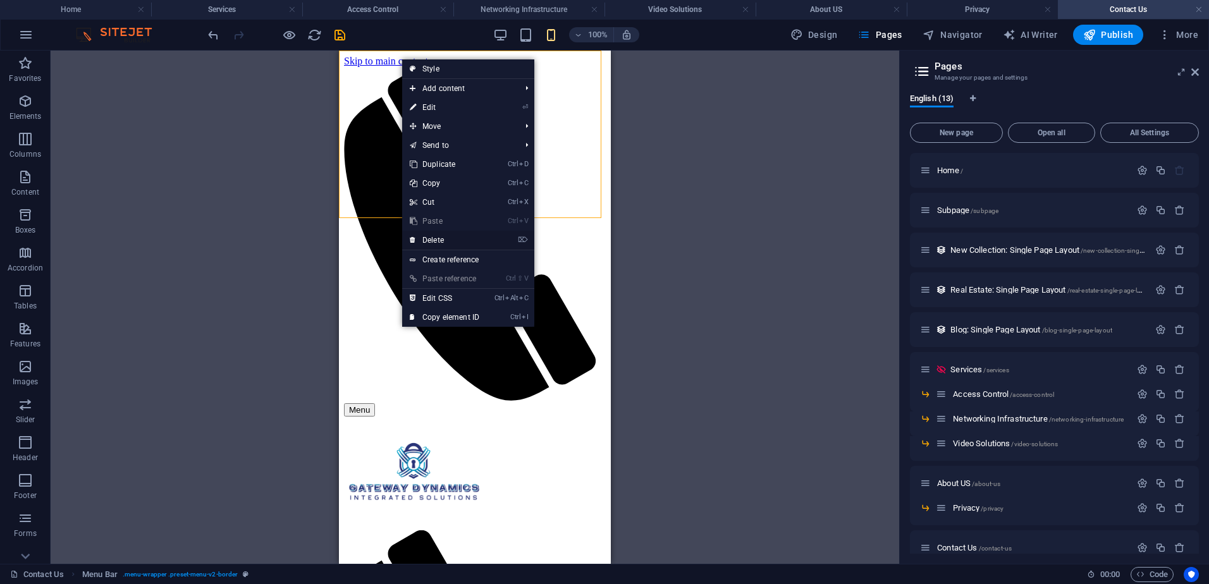
click at [455, 234] on link "⌦ Delete" at bounding box center [444, 240] width 85 height 19
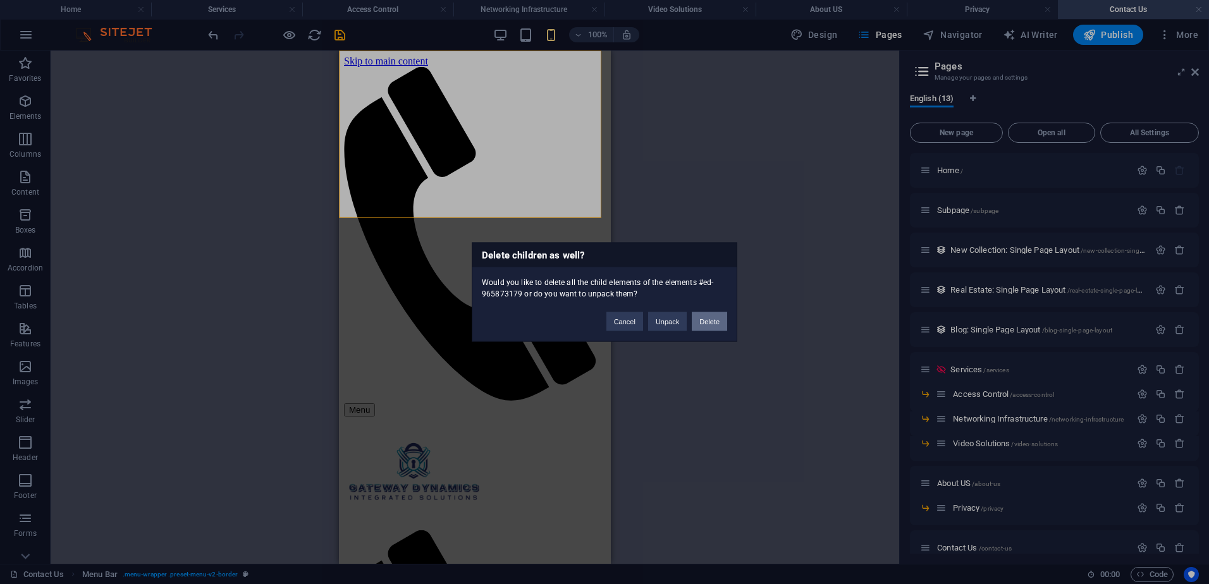
click at [715, 313] on button "Delete" at bounding box center [709, 321] width 35 height 19
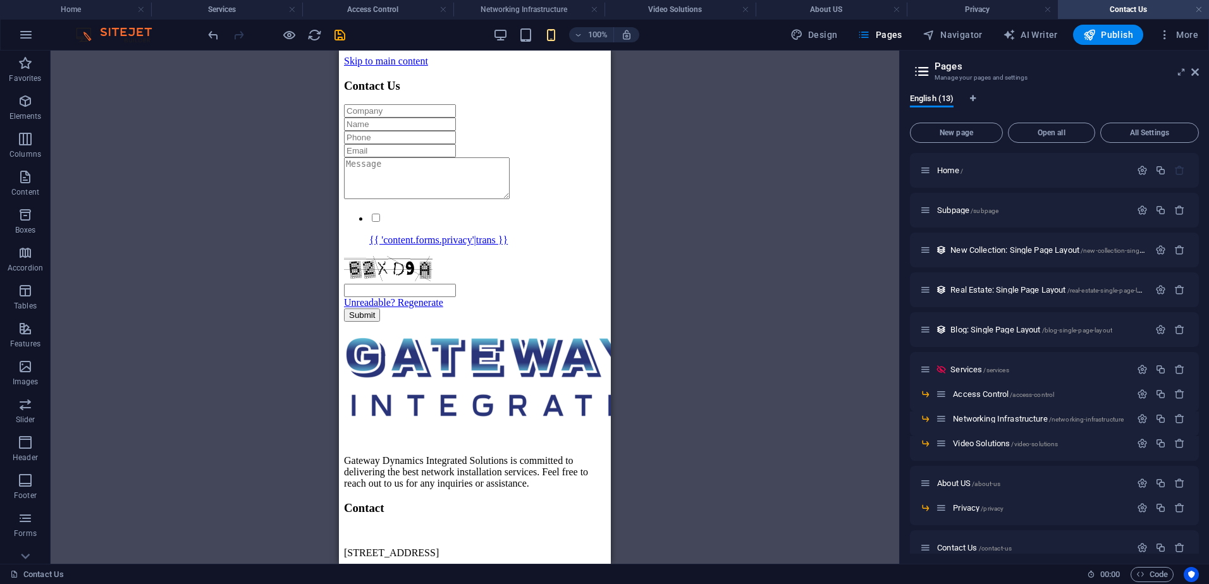
drag, startPoint x: 1200, startPoint y: 476, endPoint x: 1200, endPoint y: 536, distance: 60.1
click at [1200, 536] on div "English (13) New page Open all All Settings Home / Subpage /subpage New Collect…" at bounding box center [1054, 323] width 309 height 481
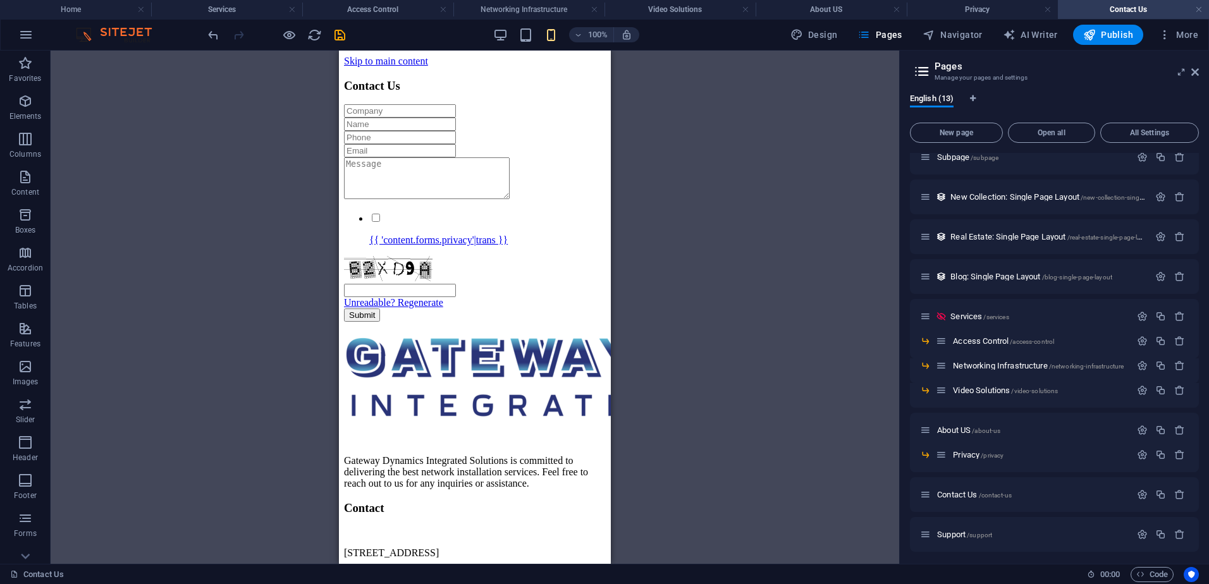
scroll to position [56, 0]
click at [1059, 523] on div "Support /support" at bounding box center [1054, 531] width 289 height 35
click at [1057, 529] on p "Support /support" at bounding box center [1032, 531] width 190 height 8
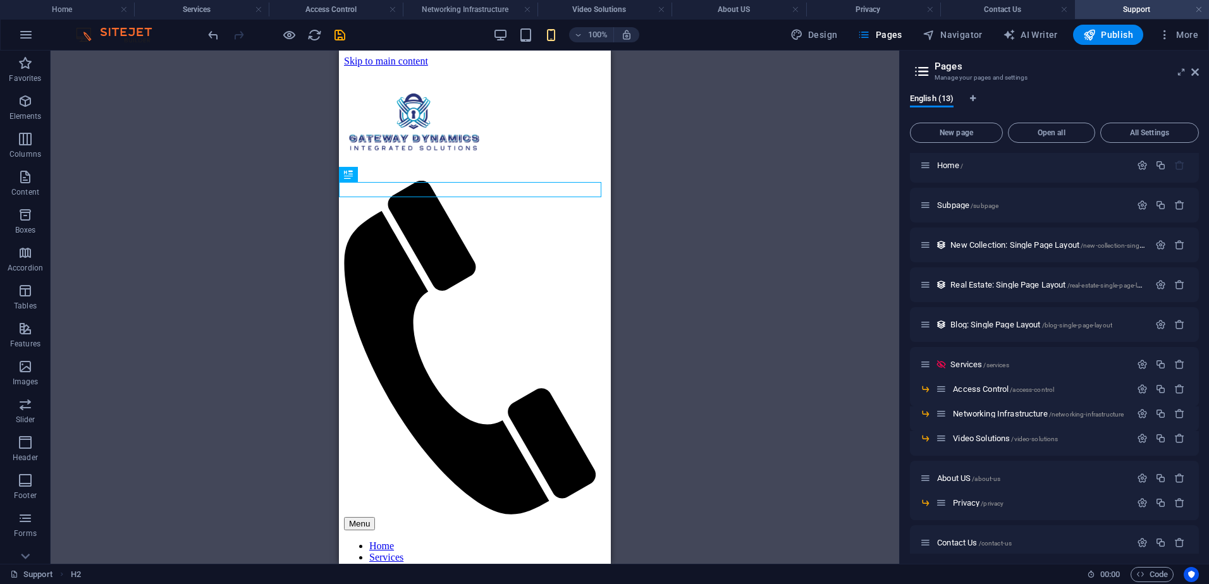
scroll to position [0, 0]
click at [343, 35] on icon "save" at bounding box center [340, 35] width 15 height 15
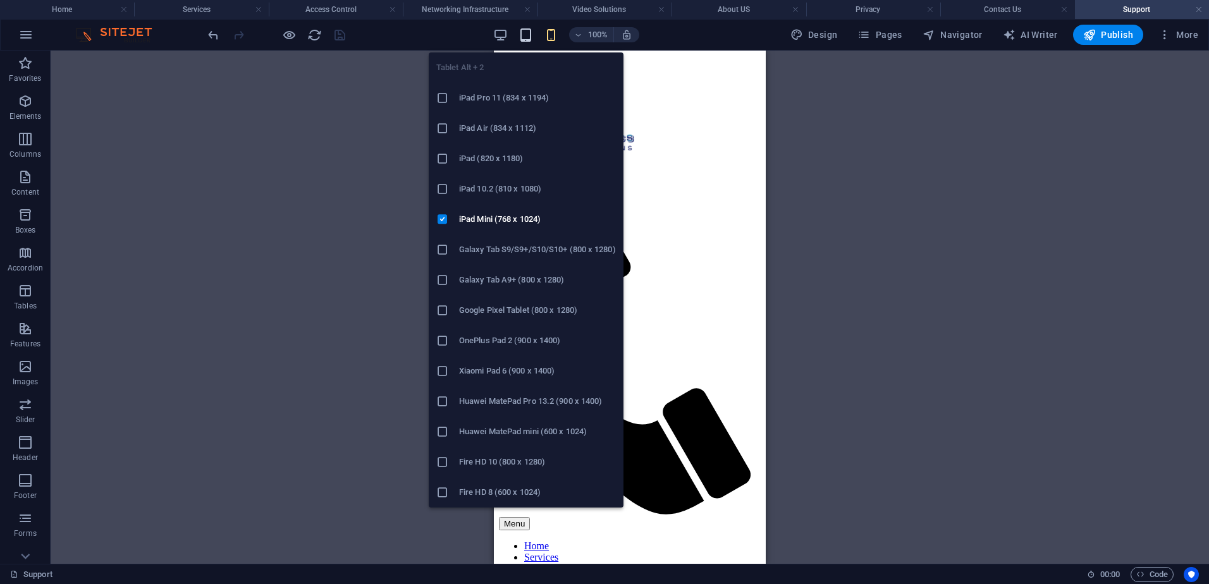
click at [525, 34] on icon "button" at bounding box center [526, 35] width 15 height 15
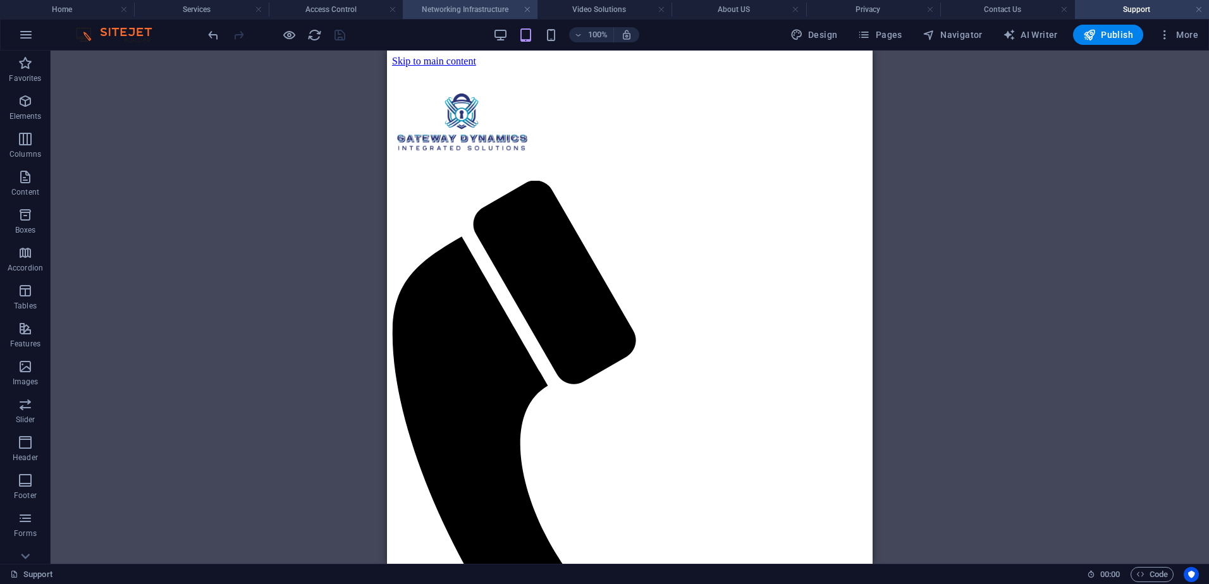
click at [491, 11] on h4 "Networking Infrastructure" at bounding box center [470, 10] width 134 height 14
click at [215, 14] on h4 "Services" at bounding box center [201, 10] width 134 height 14
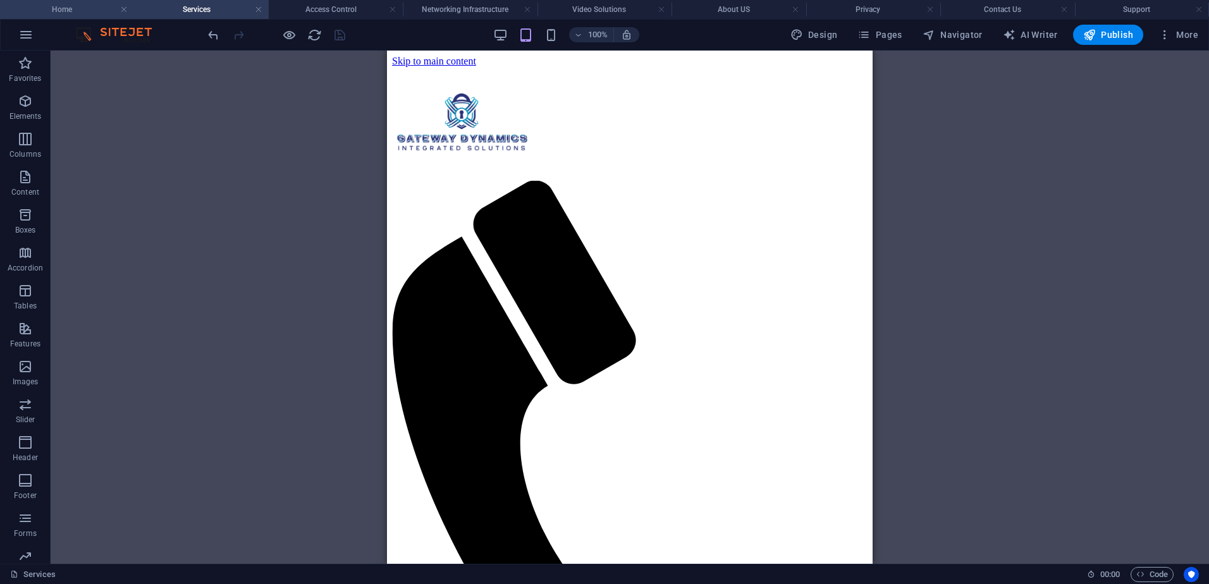
click at [77, 8] on h4 "Home" at bounding box center [67, 10] width 134 height 14
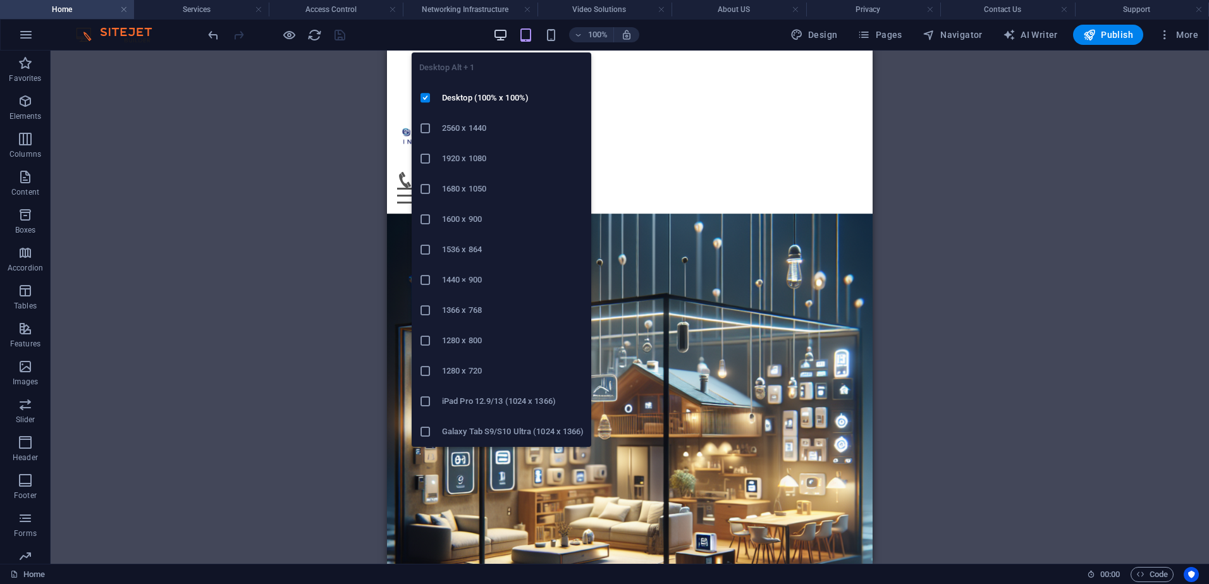
click at [498, 32] on icon "button" at bounding box center [500, 35] width 15 height 15
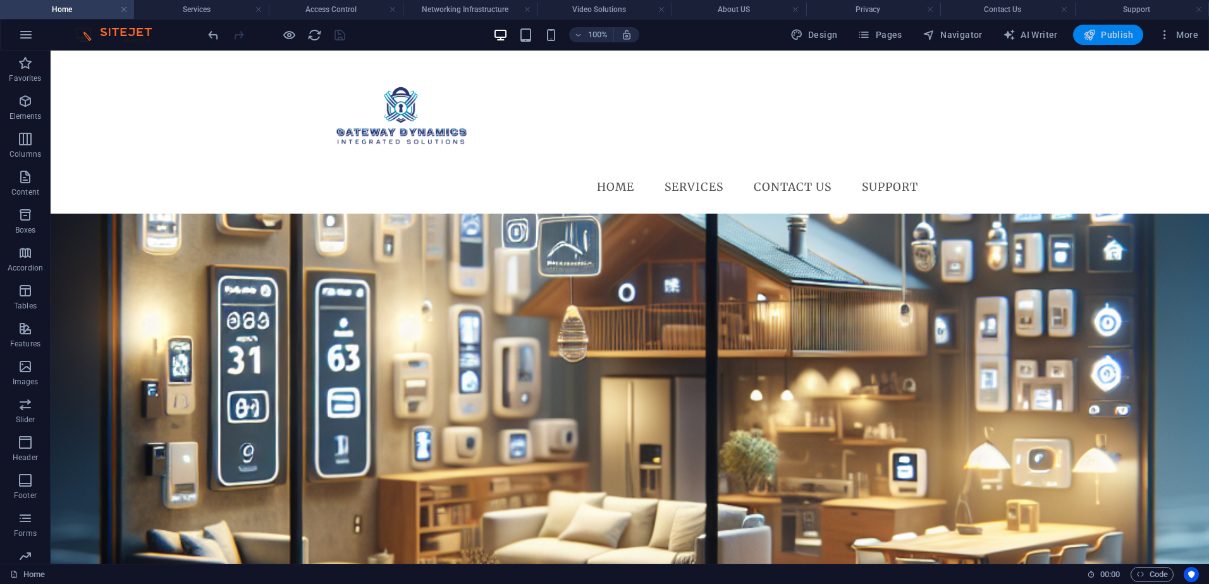
click at [1113, 31] on span "Publish" at bounding box center [1108, 34] width 50 height 13
